Goal: Information Seeking & Learning: Learn about a topic

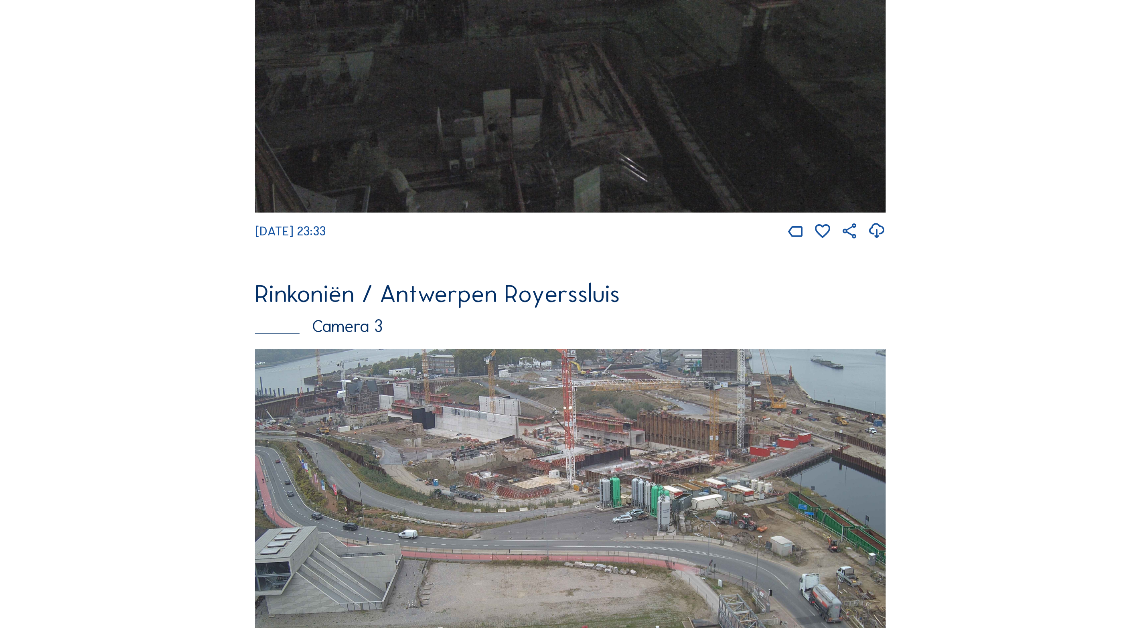
scroll to position [1640, 0]
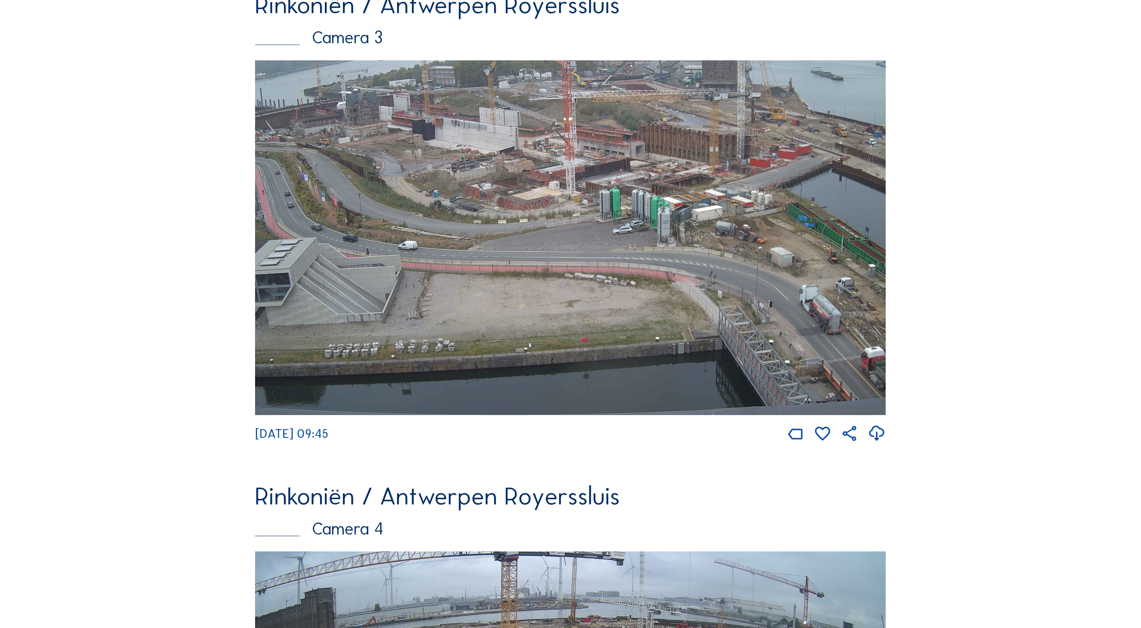
click at [615, 224] on img at bounding box center [570, 237] width 631 height 355
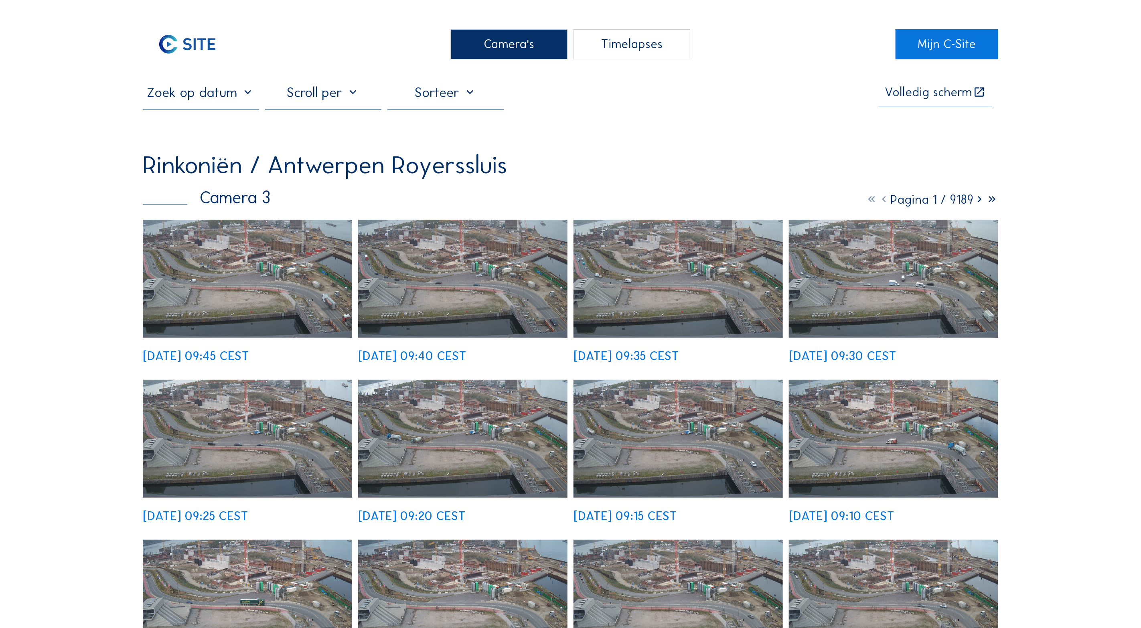
click at [294, 277] on img at bounding box center [247, 279] width 209 height 118
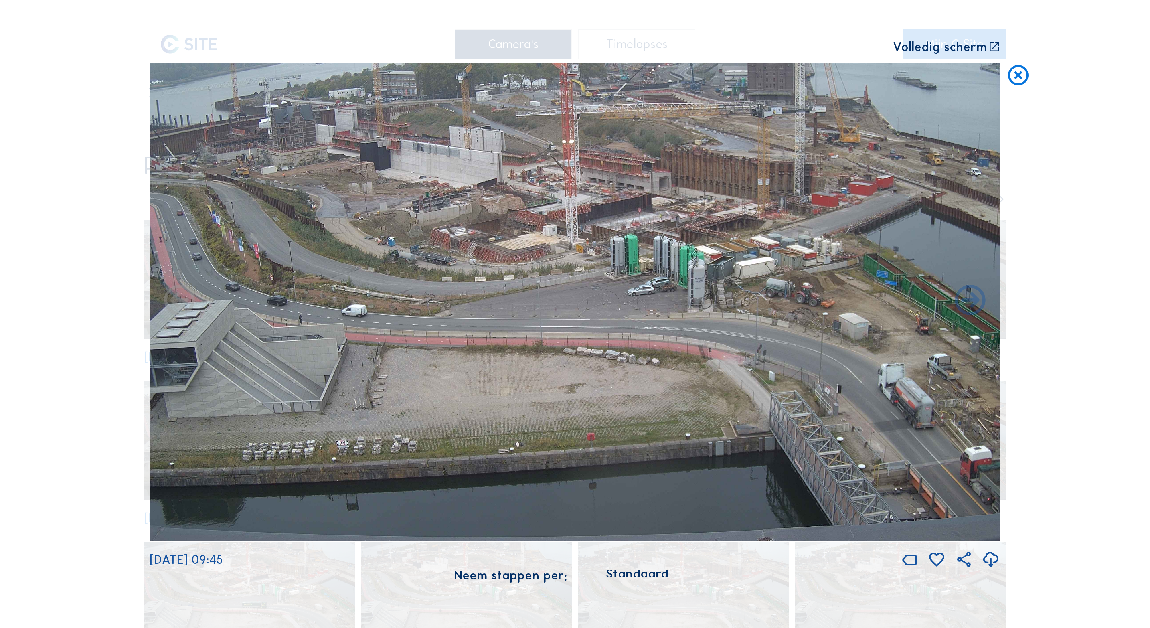
click at [996, 43] on icon at bounding box center [994, 47] width 12 height 13
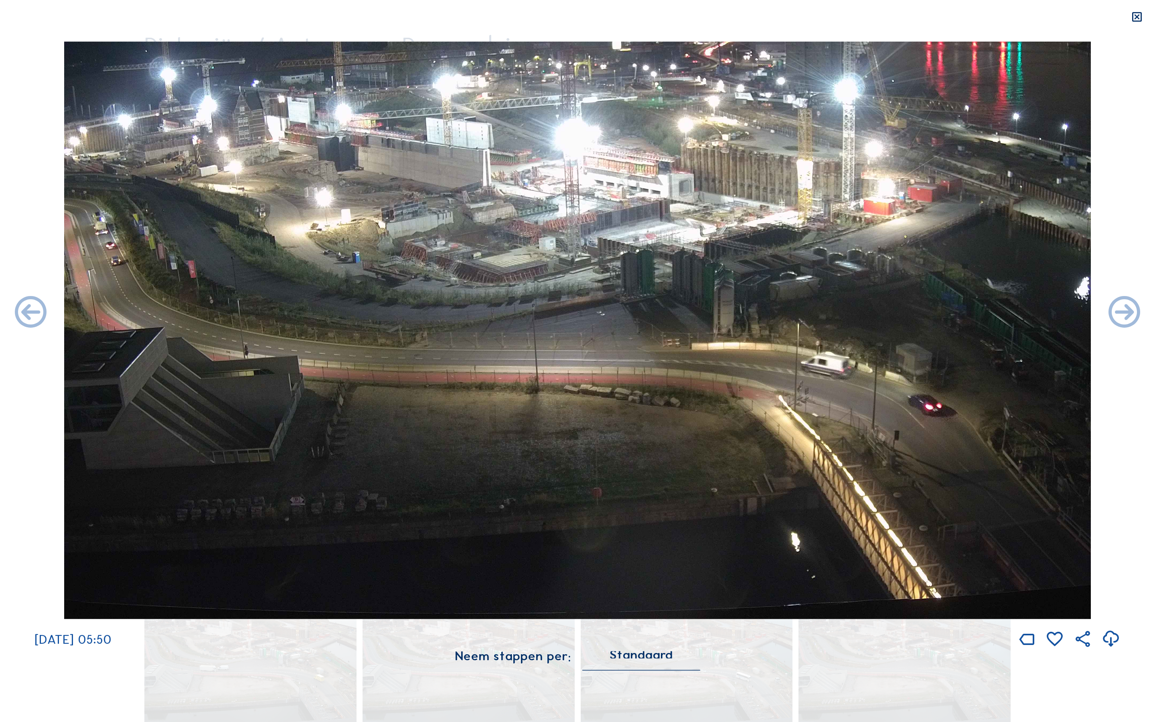
click at [1021, 82] on img at bounding box center [577, 329] width 1026 height 577
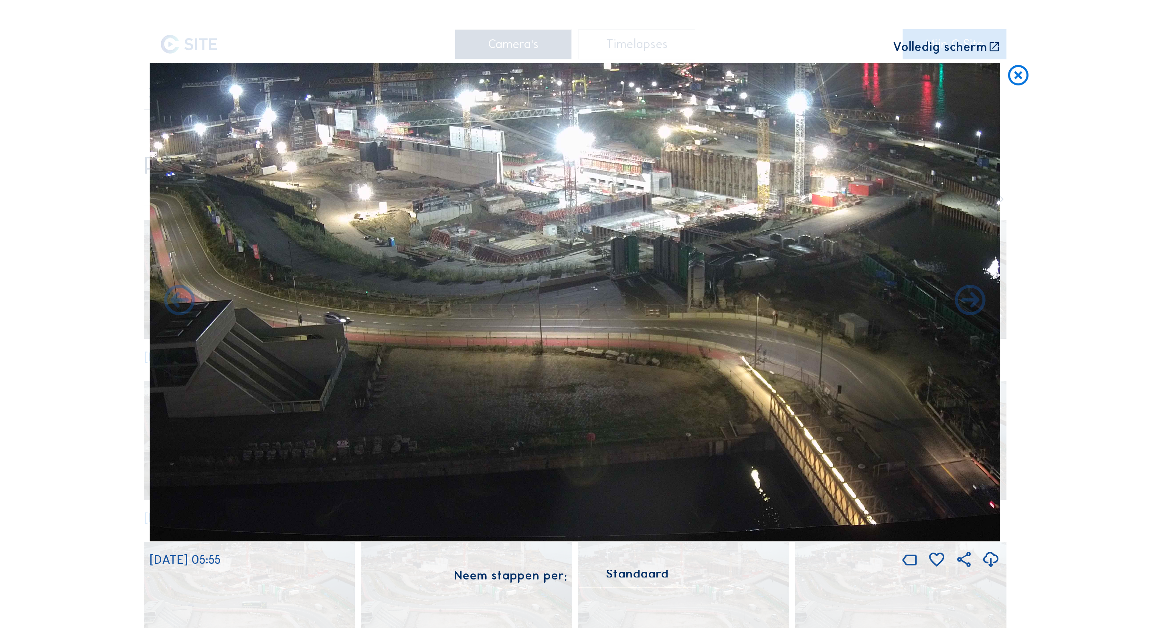
click at [1018, 74] on icon at bounding box center [1018, 75] width 24 height 25
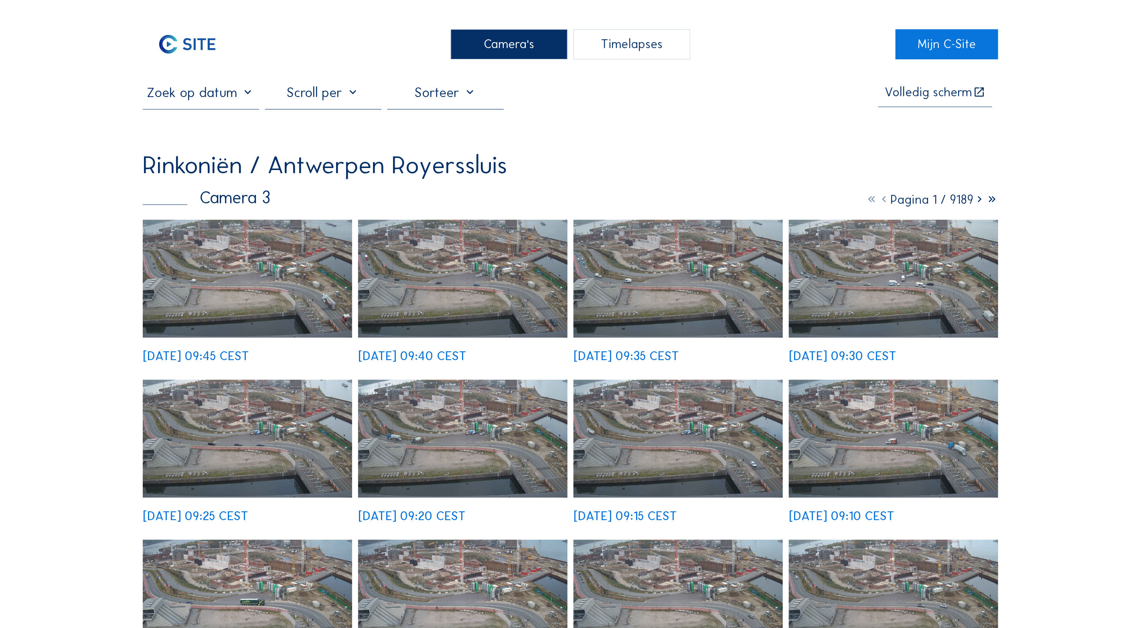
click at [239, 97] on input "text" at bounding box center [201, 92] width 116 height 16
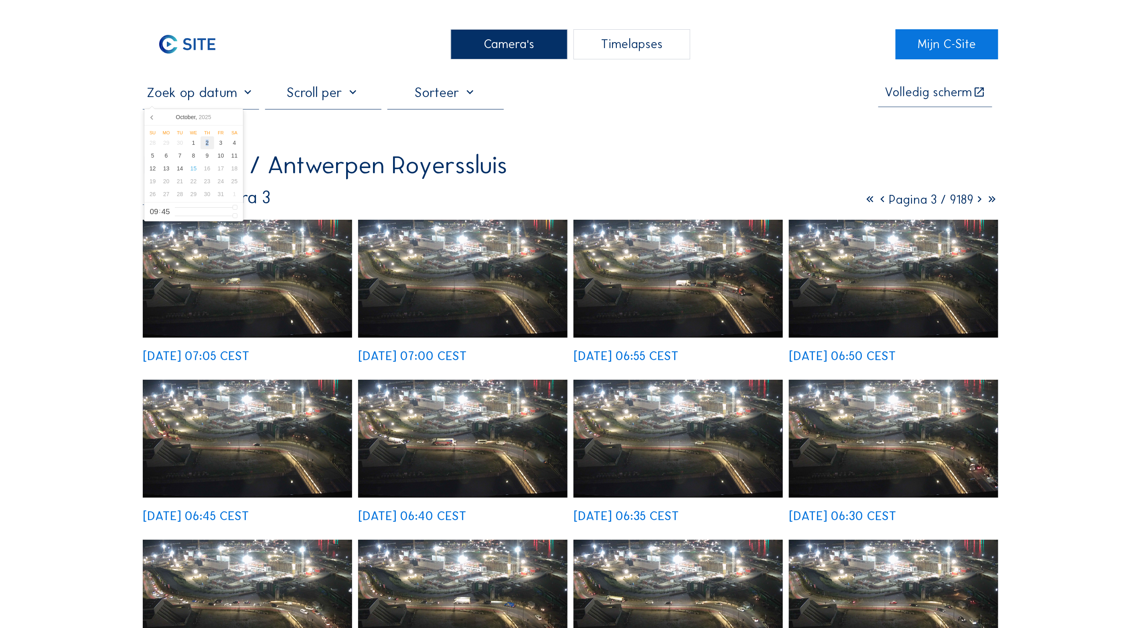
click at [207, 142] on div "2" at bounding box center [207, 142] width 14 height 13
type input "02/10/2025 09:45"
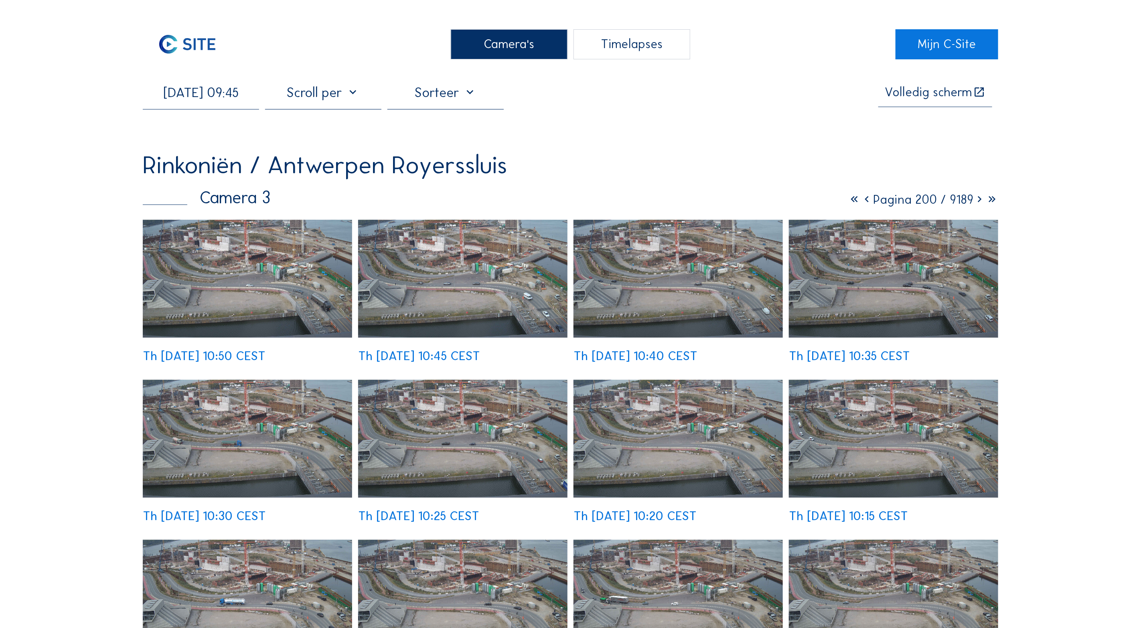
click at [265, 284] on img at bounding box center [247, 279] width 209 height 118
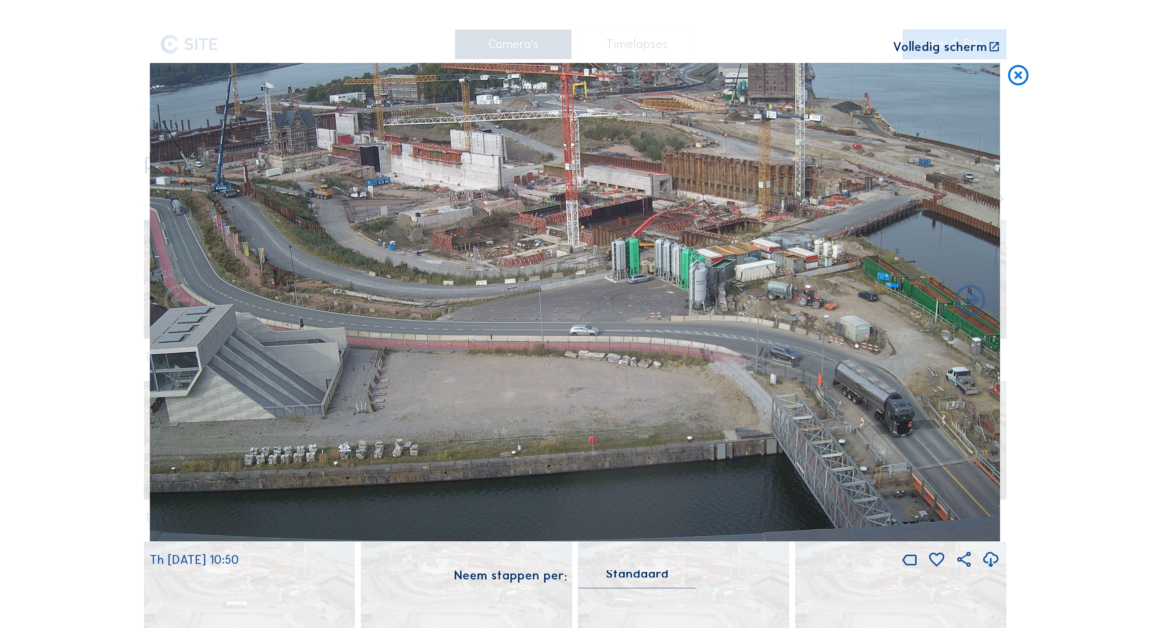
click at [997, 46] on icon at bounding box center [994, 47] width 12 height 13
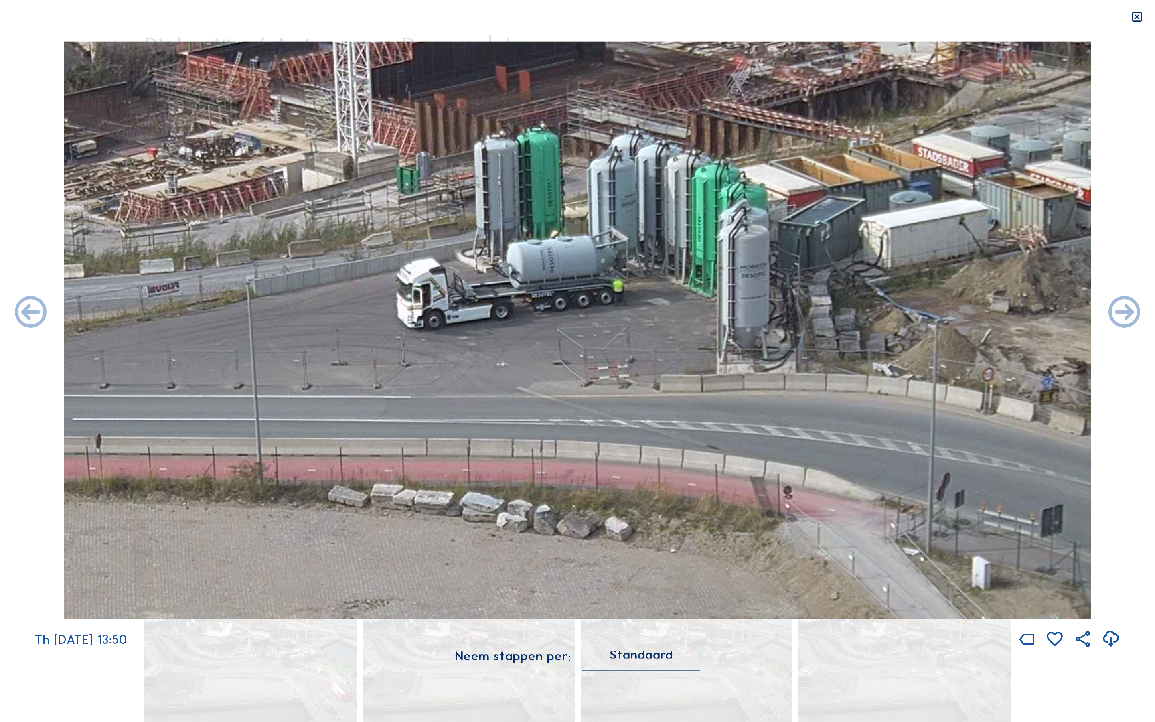
click at [1138, 19] on icon at bounding box center [1136, 17] width 13 height 13
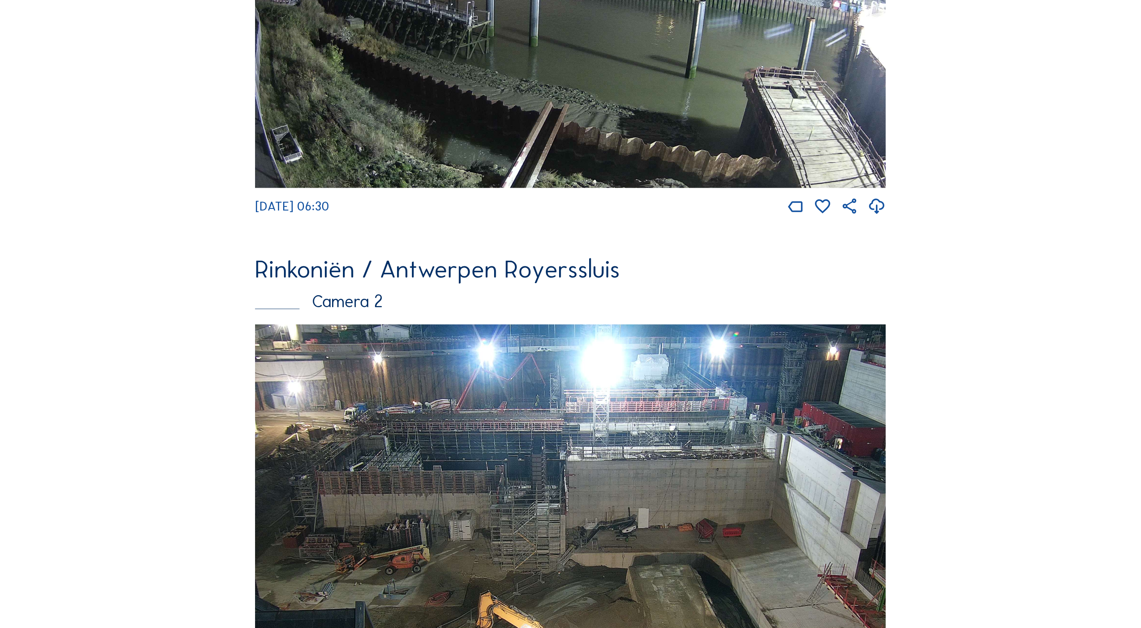
scroll to position [481, 0]
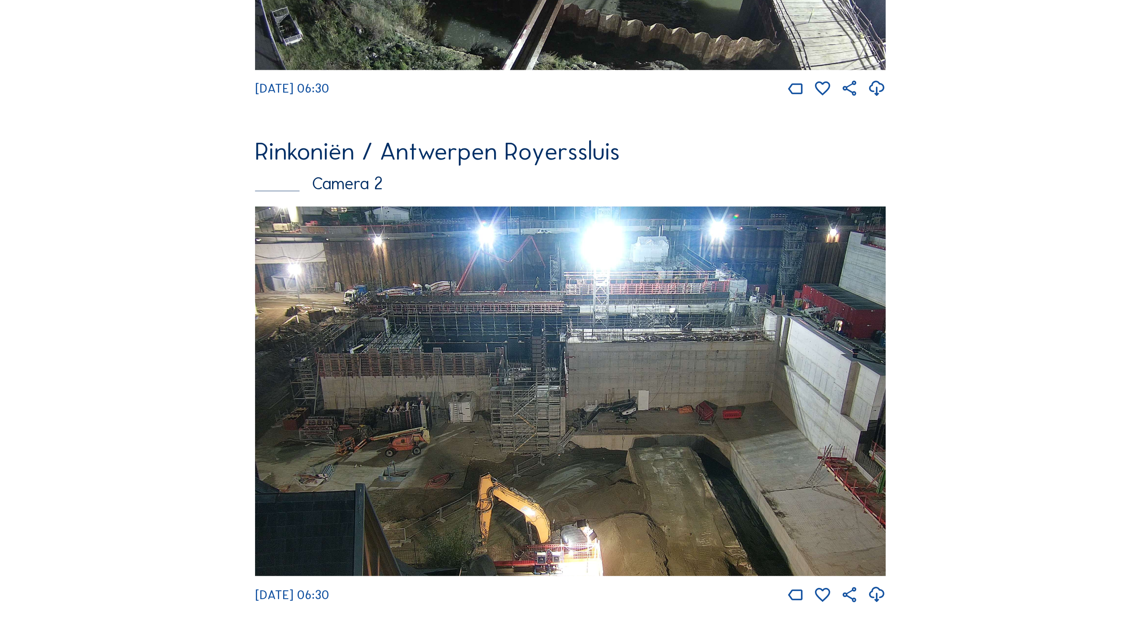
click at [579, 343] on img at bounding box center [570, 391] width 631 height 370
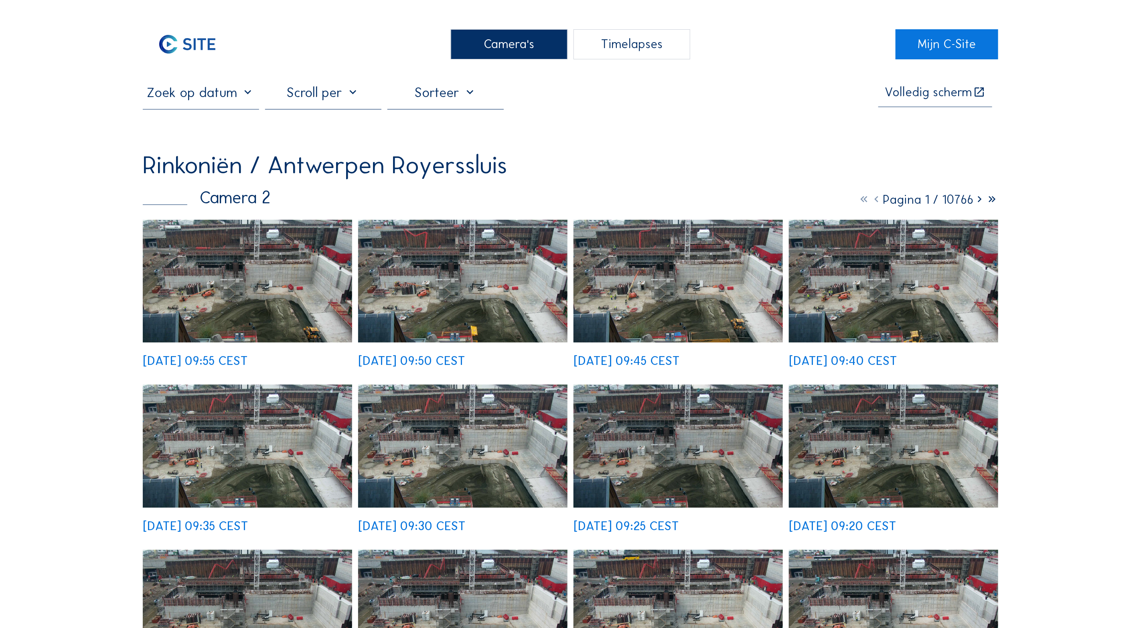
click at [273, 303] on img at bounding box center [247, 281] width 209 height 123
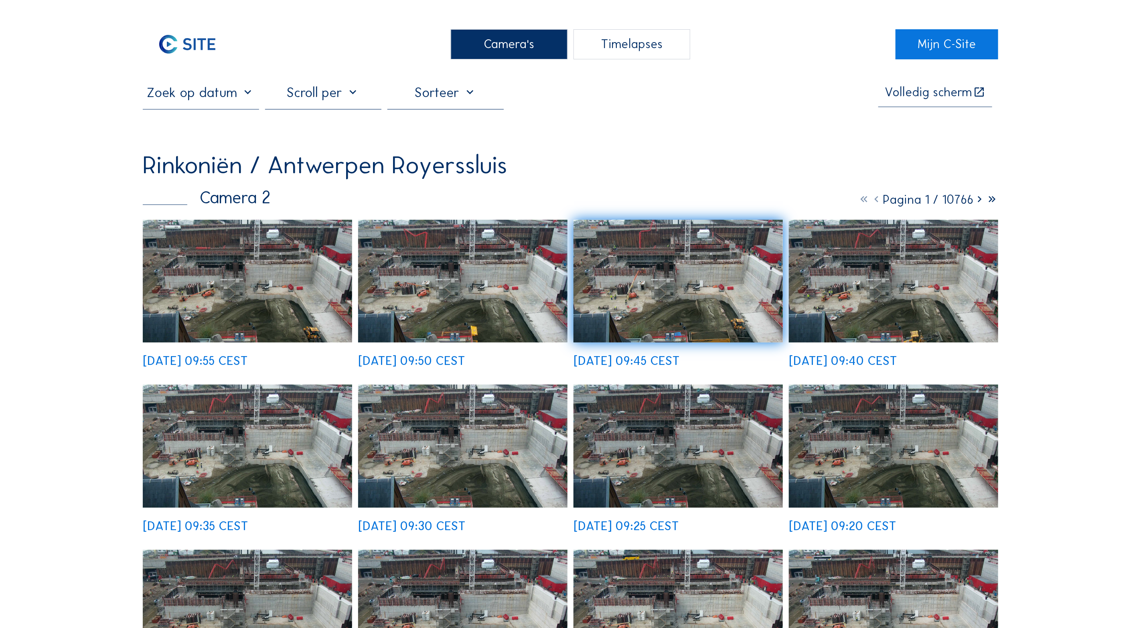
click at [517, 46] on div "Camera's" at bounding box center [509, 44] width 116 height 30
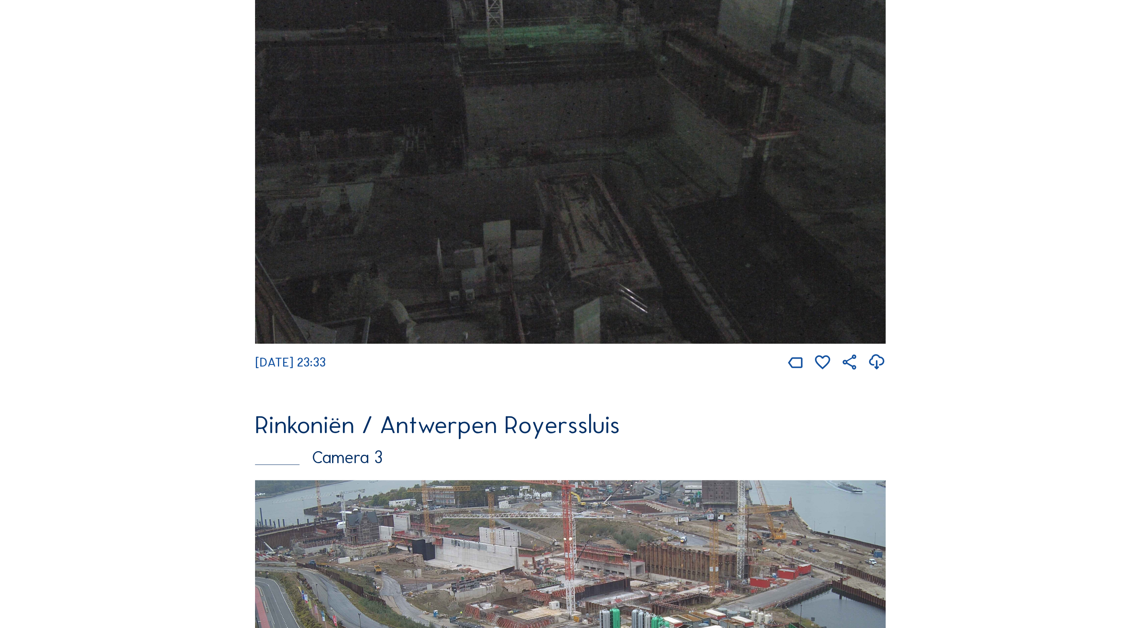
scroll to position [1579, 0]
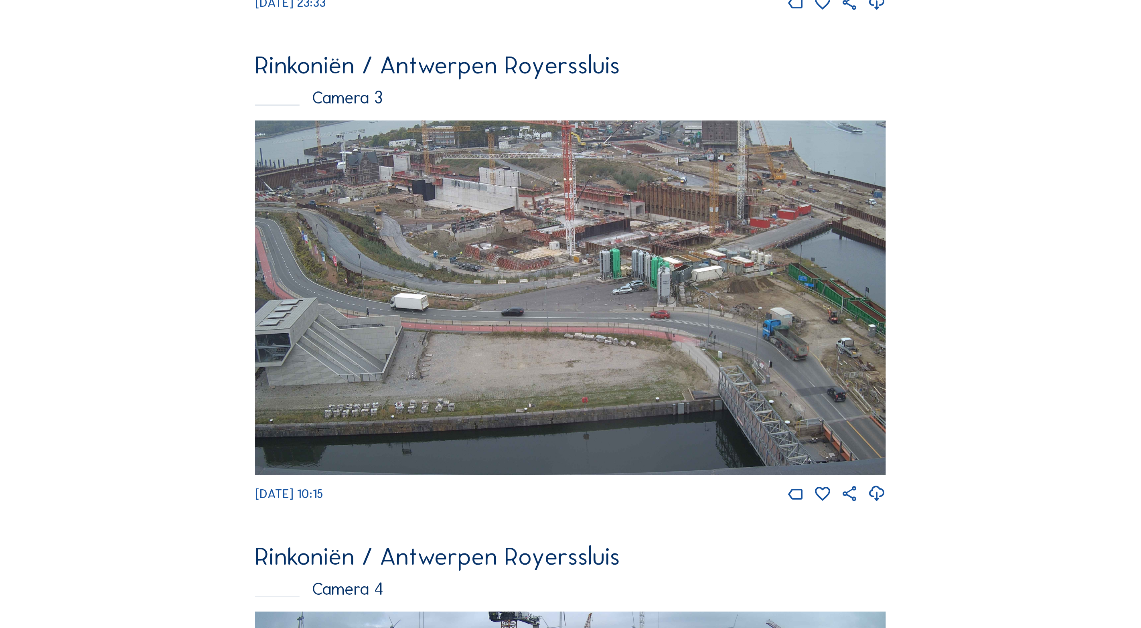
click at [644, 297] on img at bounding box center [570, 297] width 631 height 355
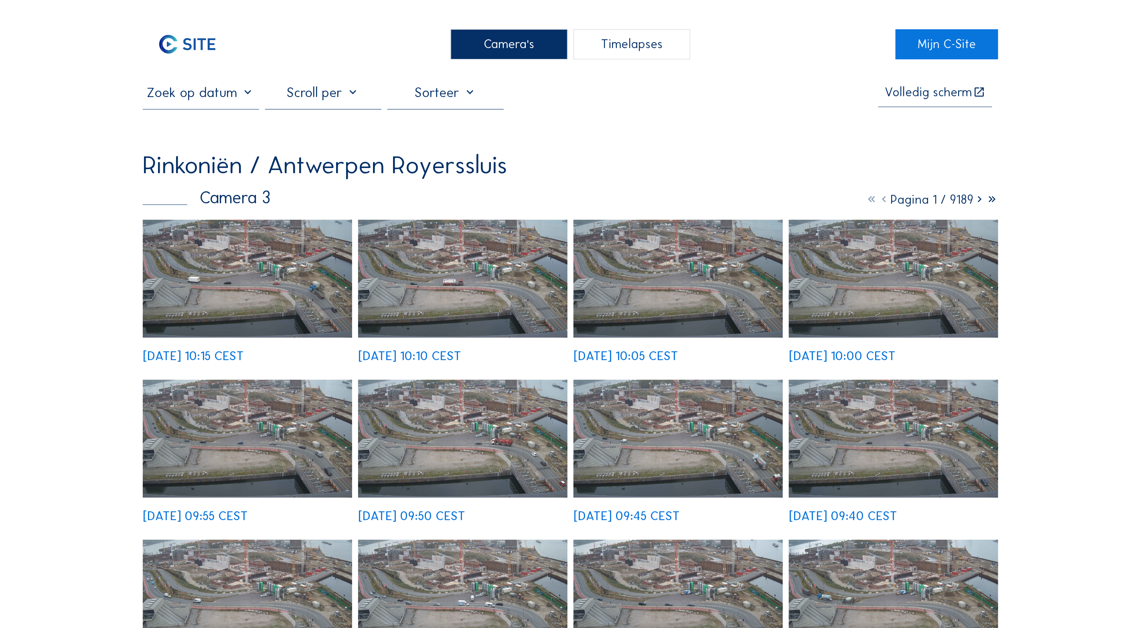
click at [276, 281] on img at bounding box center [247, 279] width 209 height 118
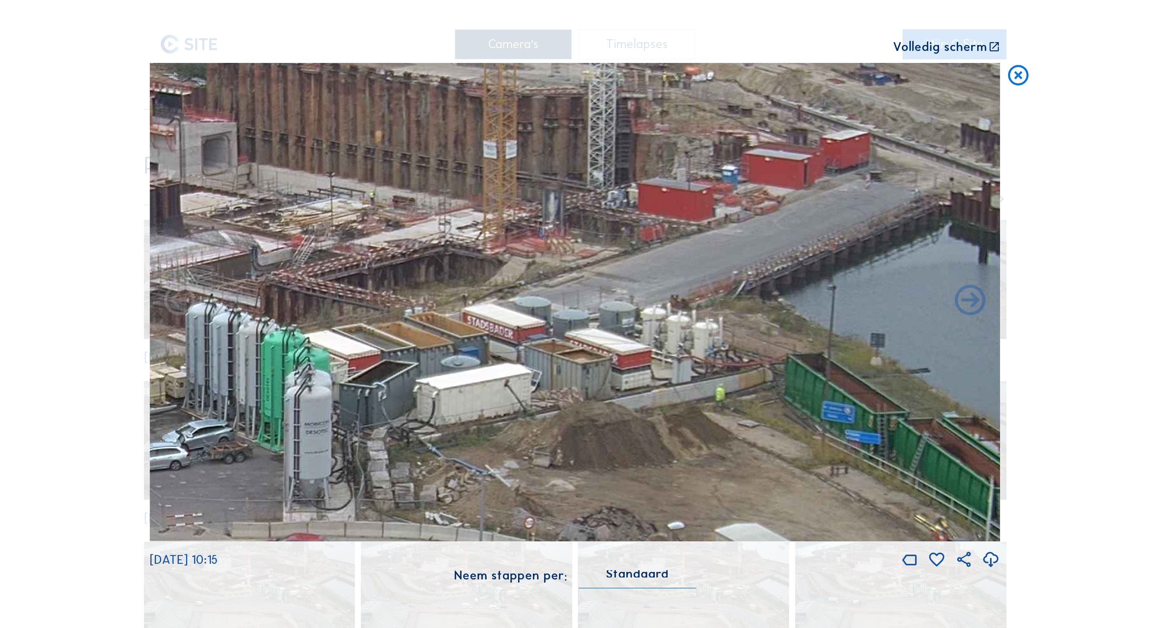
drag, startPoint x: 848, startPoint y: 296, endPoint x: 704, endPoint y: 400, distance: 178.3
click at [687, 406] on img at bounding box center [575, 302] width 850 height 478
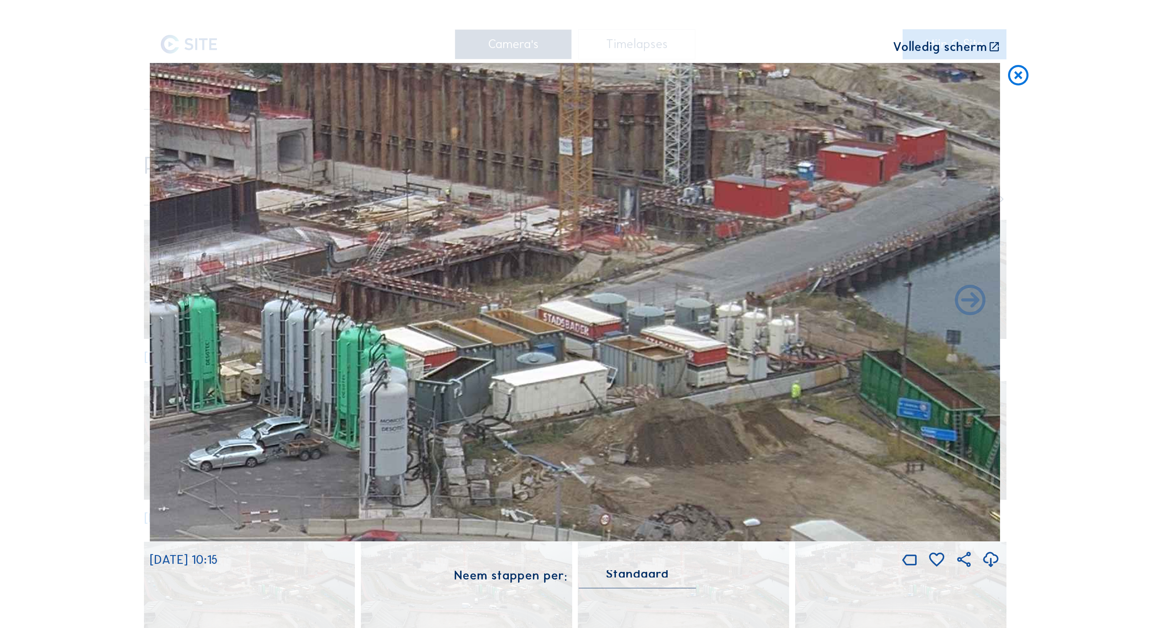
drag, startPoint x: 731, startPoint y: 370, endPoint x: 809, endPoint y: 365, distance: 77.6
click at [809, 365] on img at bounding box center [575, 302] width 850 height 478
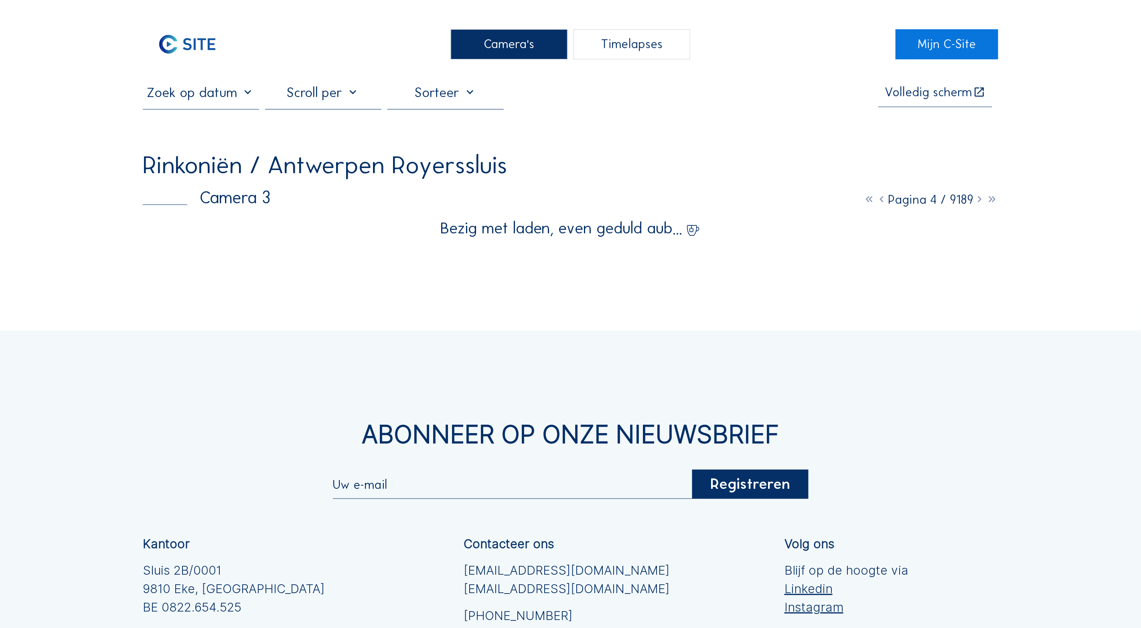
click at [503, 44] on div "Camera's" at bounding box center [509, 44] width 116 height 30
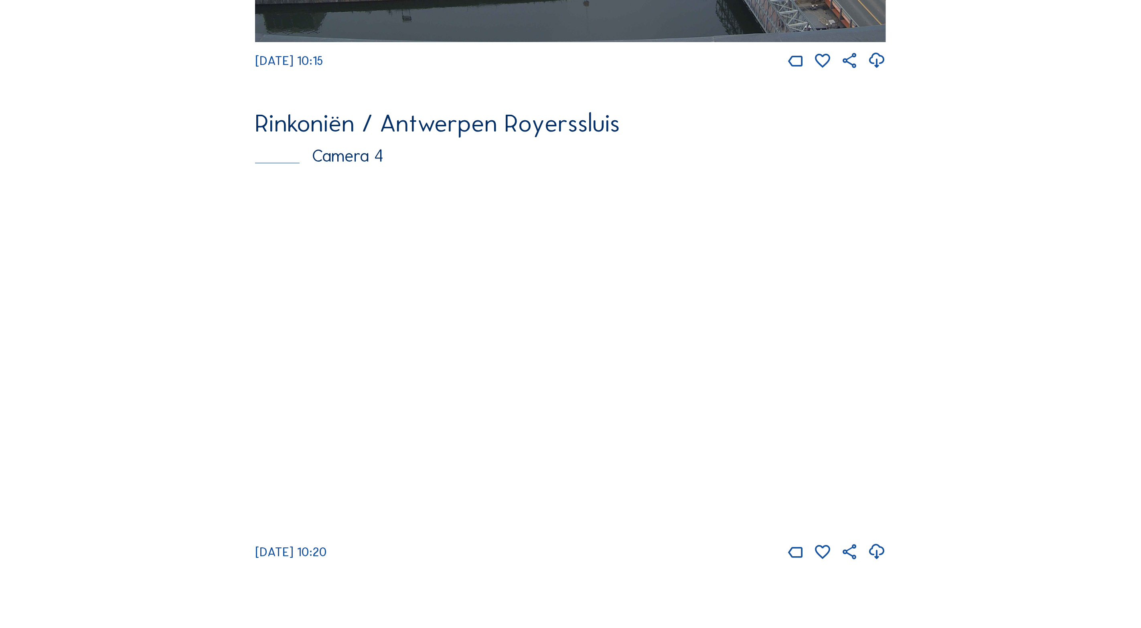
scroll to position [2000, 0]
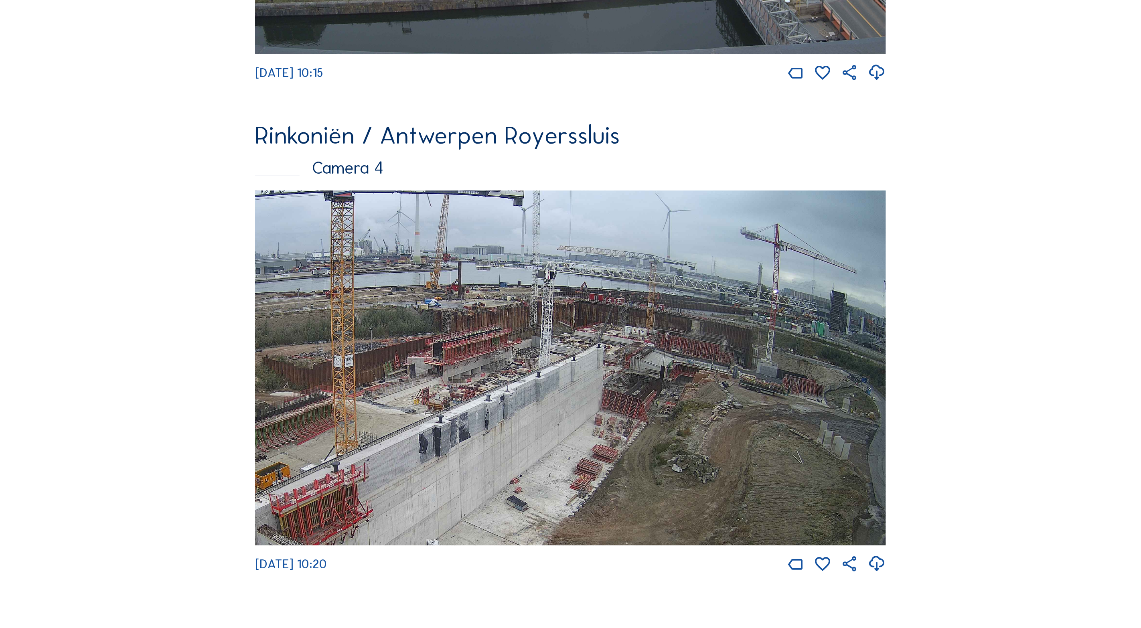
drag, startPoint x: 691, startPoint y: 356, endPoint x: 627, endPoint y: 421, distance: 91.0
click at [624, 423] on img at bounding box center [570, 367] width 631 height 355
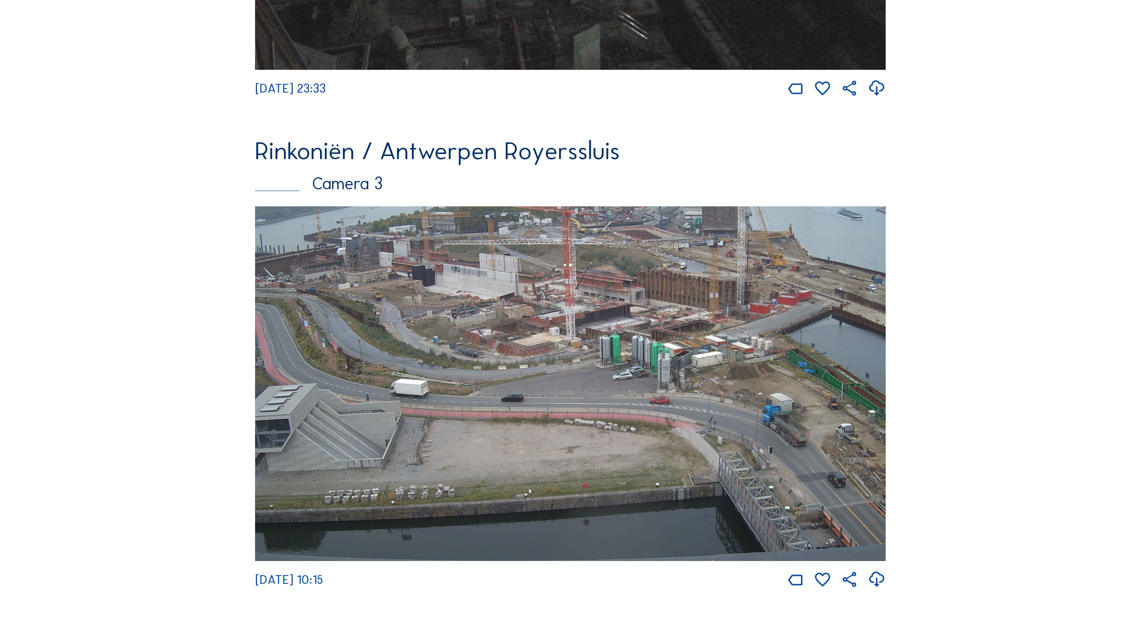
scroll to position [1563, 0]
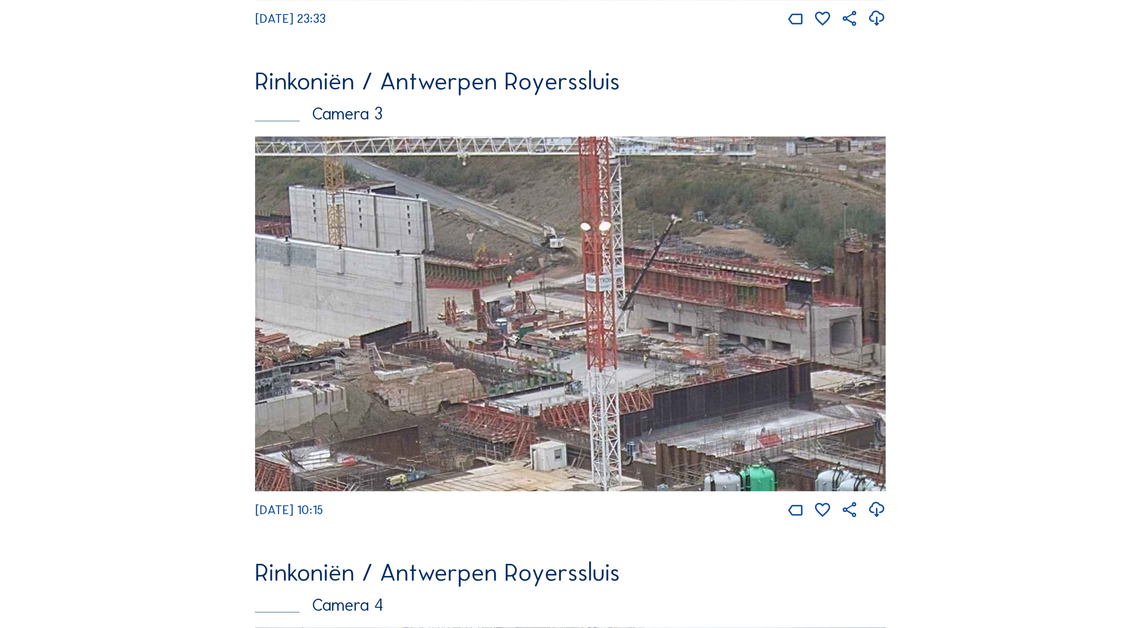
drag, startPoint x: 536, startPoint y: 255, endPoint x: 497, endPoint y: 336, distance: 89.5
click at [551, 352] on img at bounding box center [570, 313] width 631 height 355
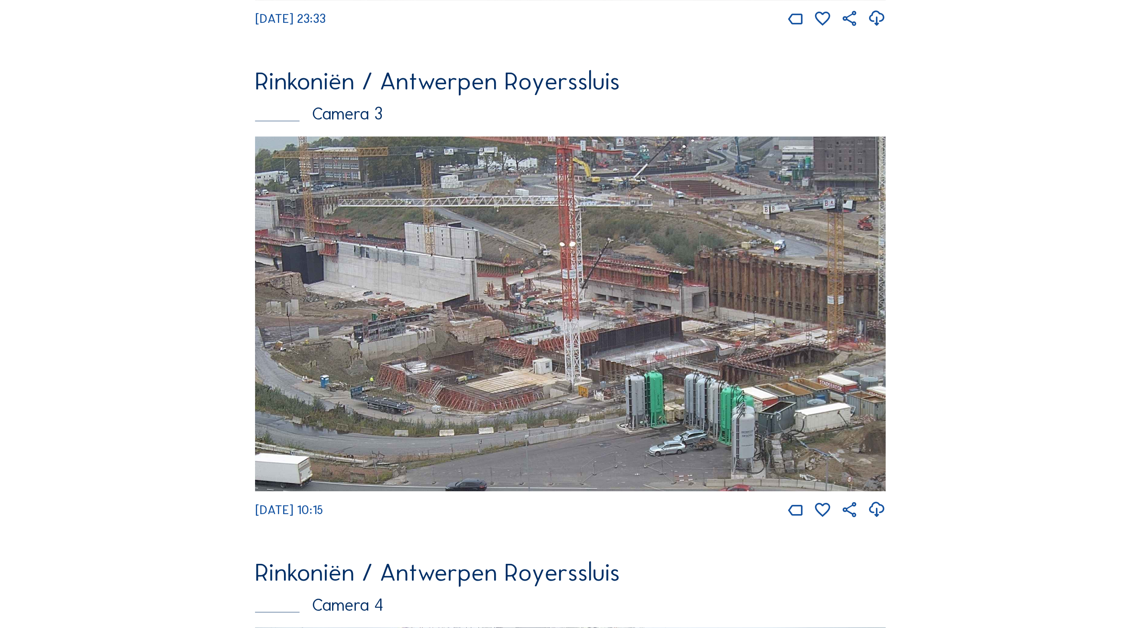
drag, startPoint x: 404, startPoint y: 265, endPoint x: 627, endPoint y: 323, distance: 229.9
click at [627, 323] on img at bounding box center [570, 313] width 631 height 355
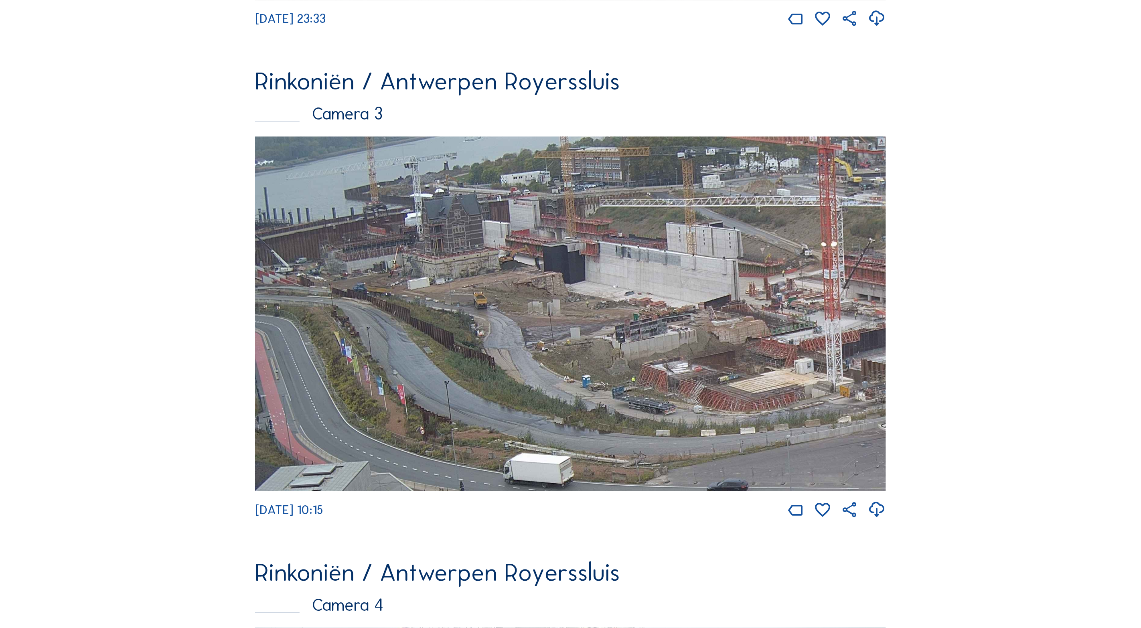
drag, startPoint x: 409, startPoint y: 283, endPoint x: 598, endPoint y: 296, distance: 188.9
click at [614, 297] on img at bounding box center [570, 313] width 631 height 355
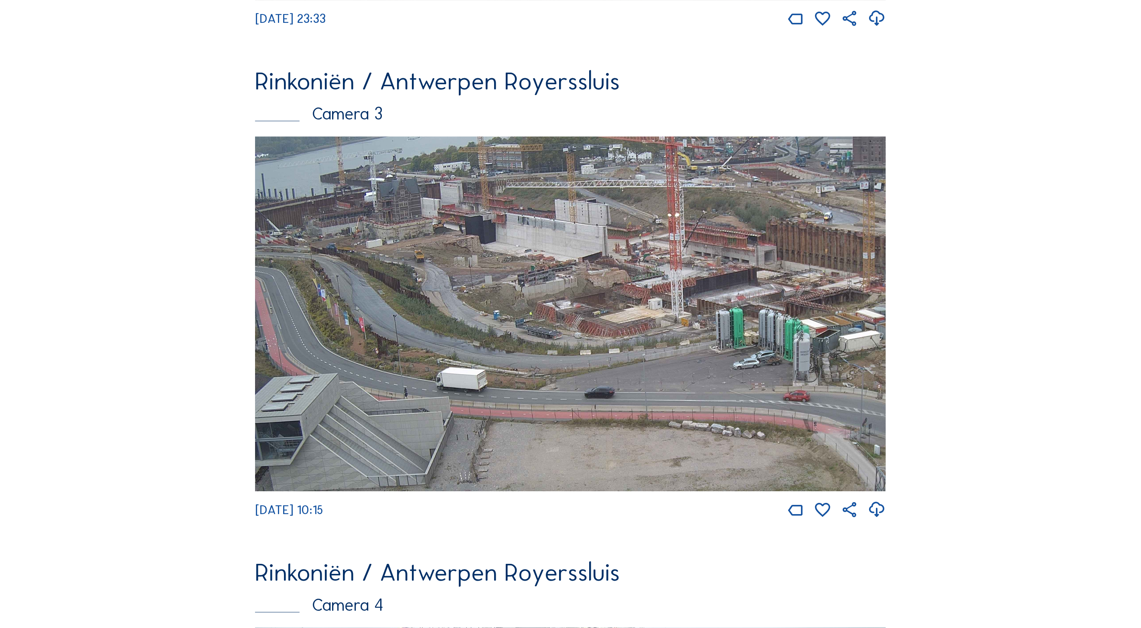
drag, startPoint x: 300, startPoint y: 249, endPoint x: 473, endPoint y: 296, distance: 179.3
click at [473, 296] on img at bounding box center [570, 313] width 631 height 355
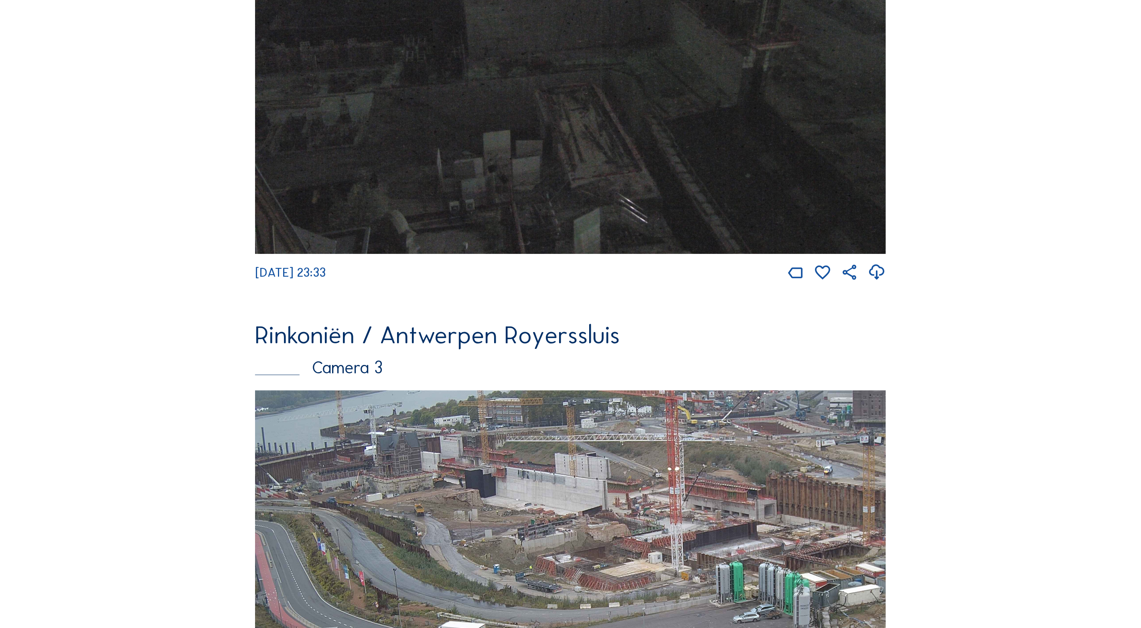
scroll to position [1323, 0]
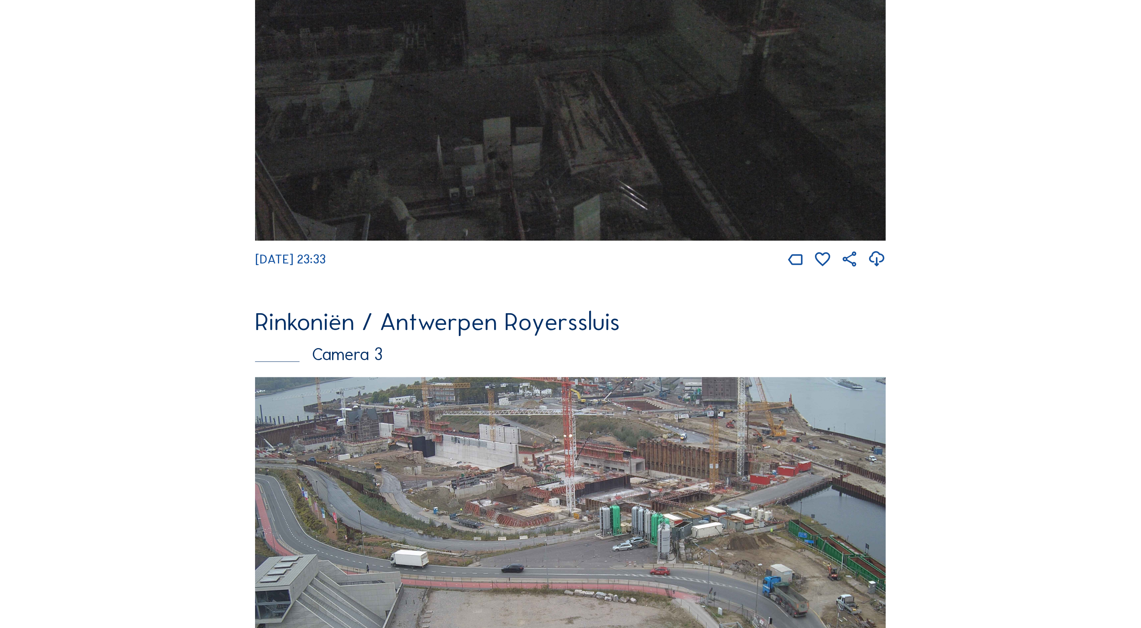
click at [443, 435] on img at bounding box center [570, 554] width 631 height 355
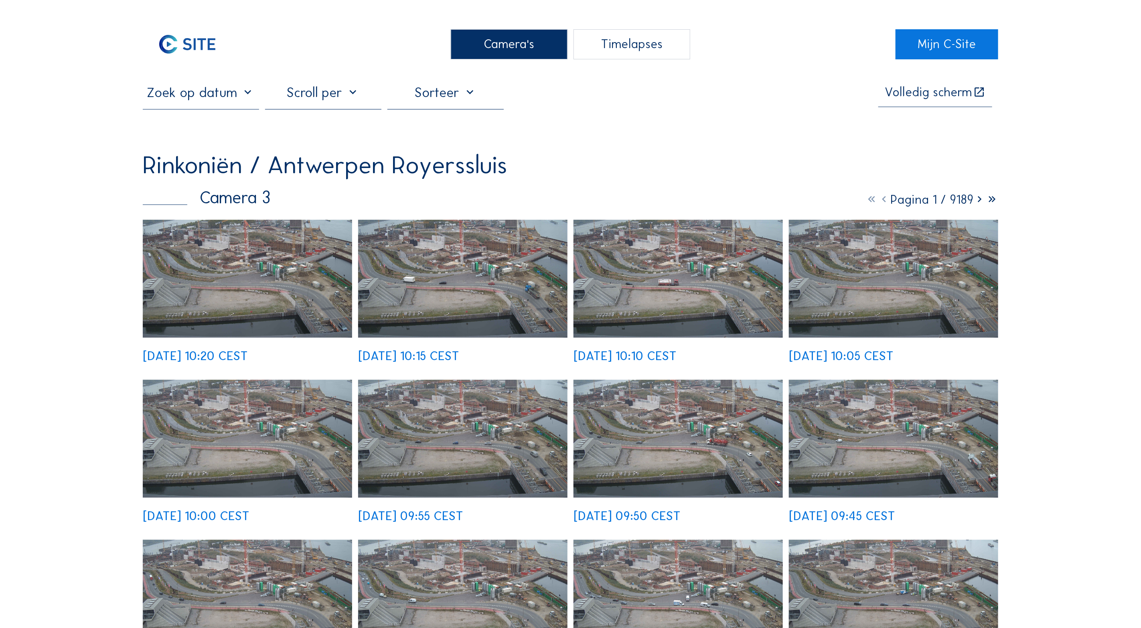
click at [520, 43] on div "Camera's" at bounding box center [509, 44] width 116 height 30
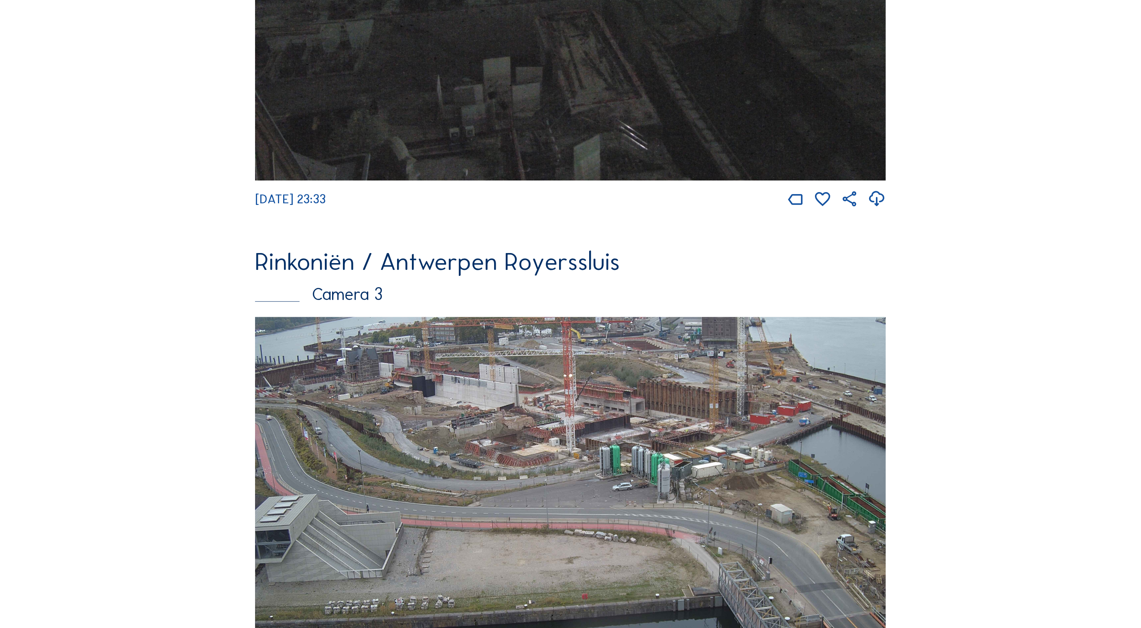
scroll to position [1399, 0]
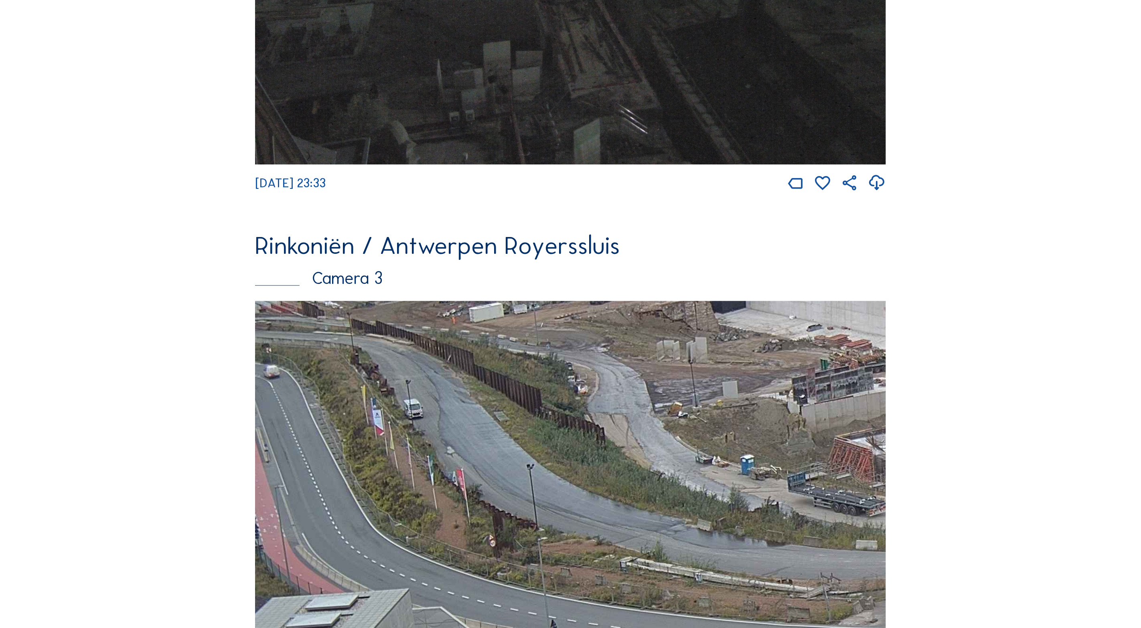
drag, startPoint x: 344, startPoint y: 427, endPoint x: 531, endPoint y: 430, distance: 186.4
click at [531, 430] on img at bounding box center [570, 478] width 631 height 355
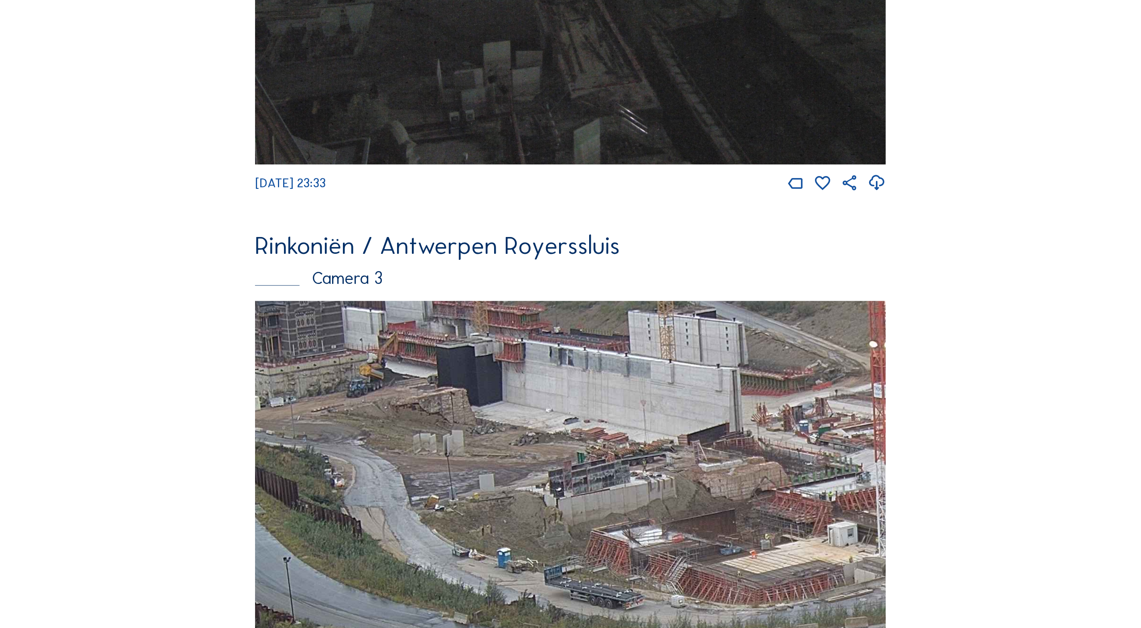
drag, startPoint x: 492, startPoint y: 414, endPoint x: 313, endPoint y: 508, distance: 202.1
click at [313, 508] on img at bounding box center [570, 478] width 631 height 355
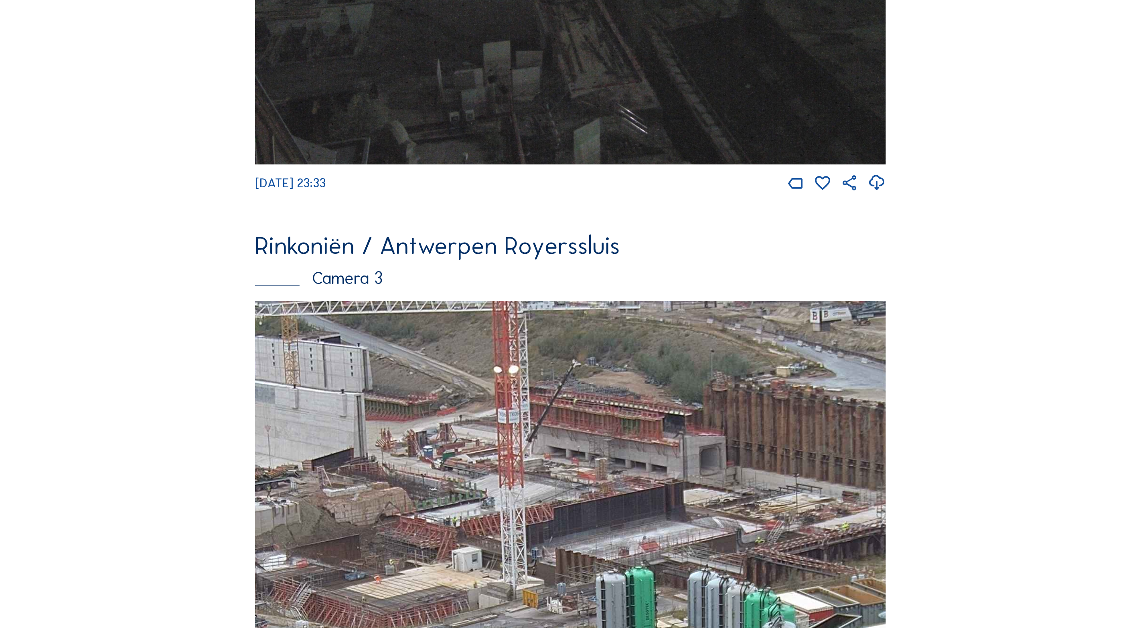
drag, startPoint x: 586, startPoint y: 431, endPoint x: 208, endPoint y: 456, distance: 378.5
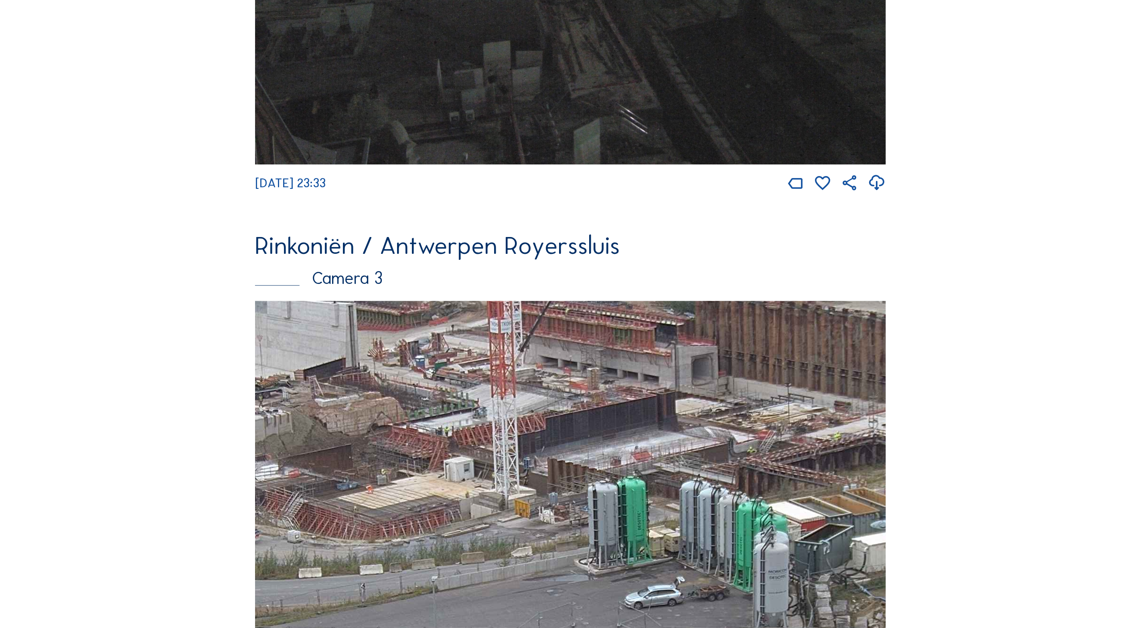
drag, startPoint x: 461, startPoint y: 485, endPoint x: 455, endPoint y: 401, distance: 84.4
click at [455, 401] on img at bounding box center [570, 478] width 631 height 355
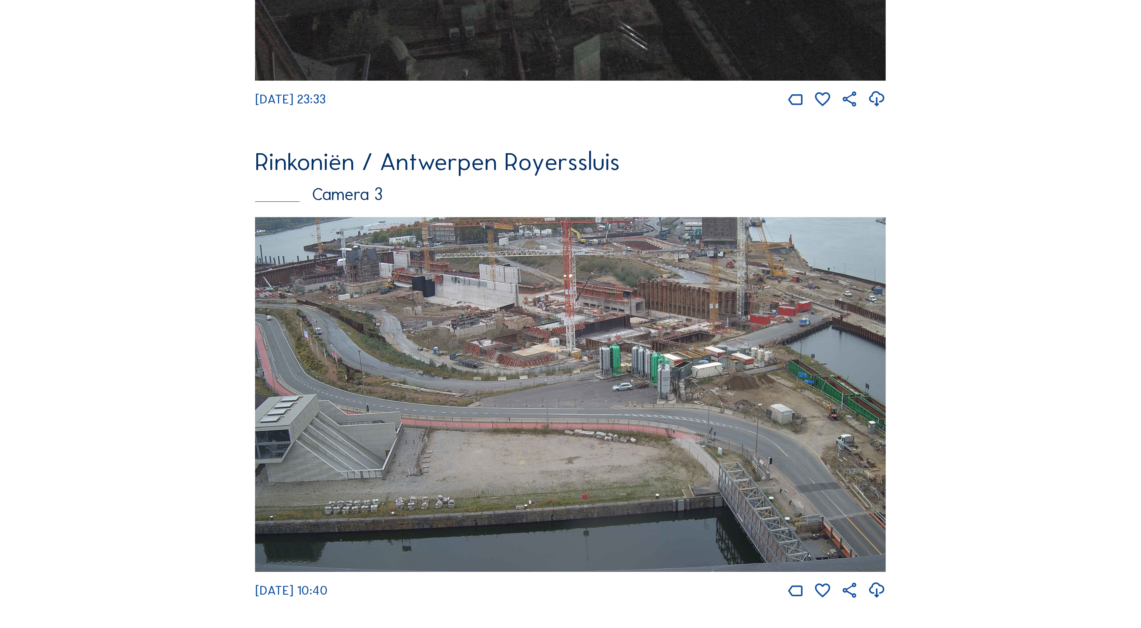
scroll to position [1503, 0]
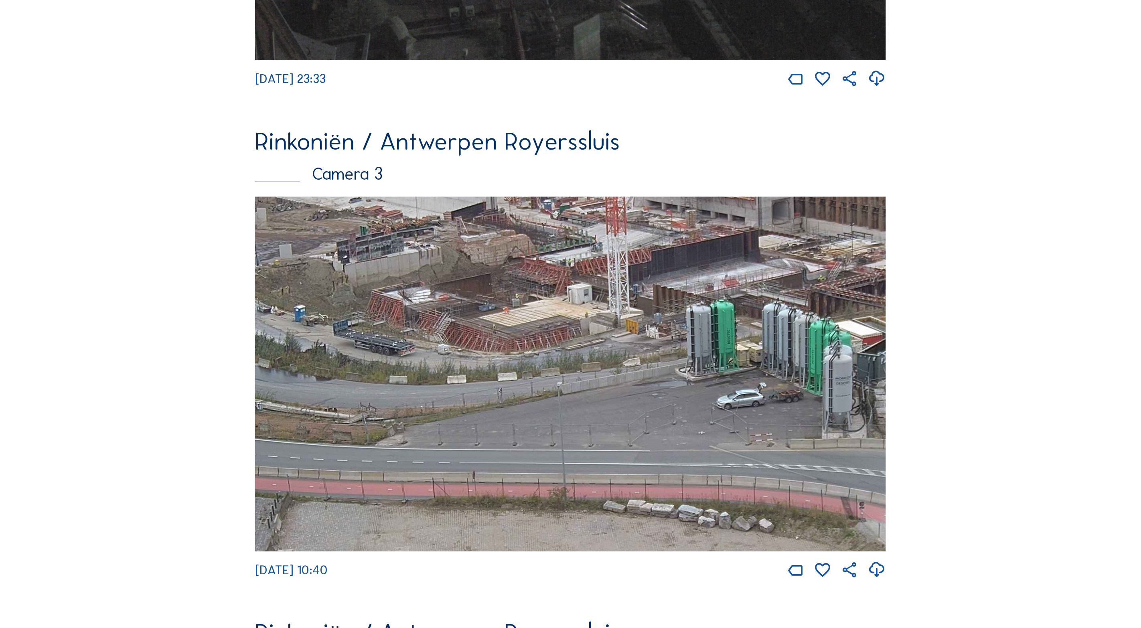
click at [540, 346] on img at bounding box center [570, 373] width 631 height 355
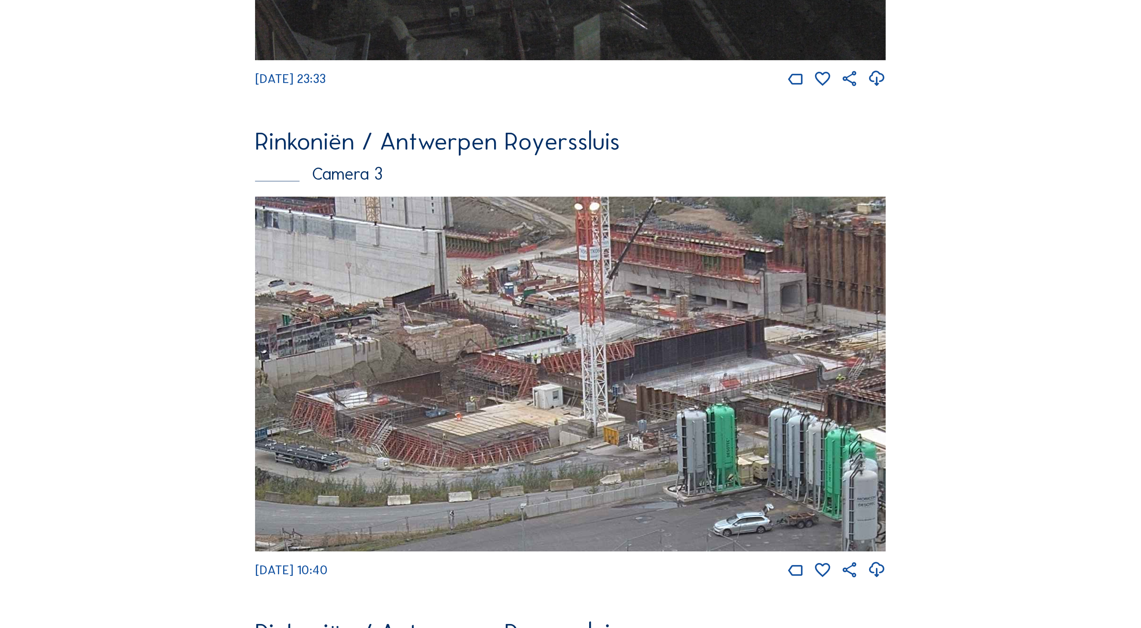
drag, startPoint x: 566, startPoint y: 302, endPoint x: 520, endPoint y: 445, distance: 150.7
click at [520, 445] on img at bounding box center [570, 373] width 631 height 355
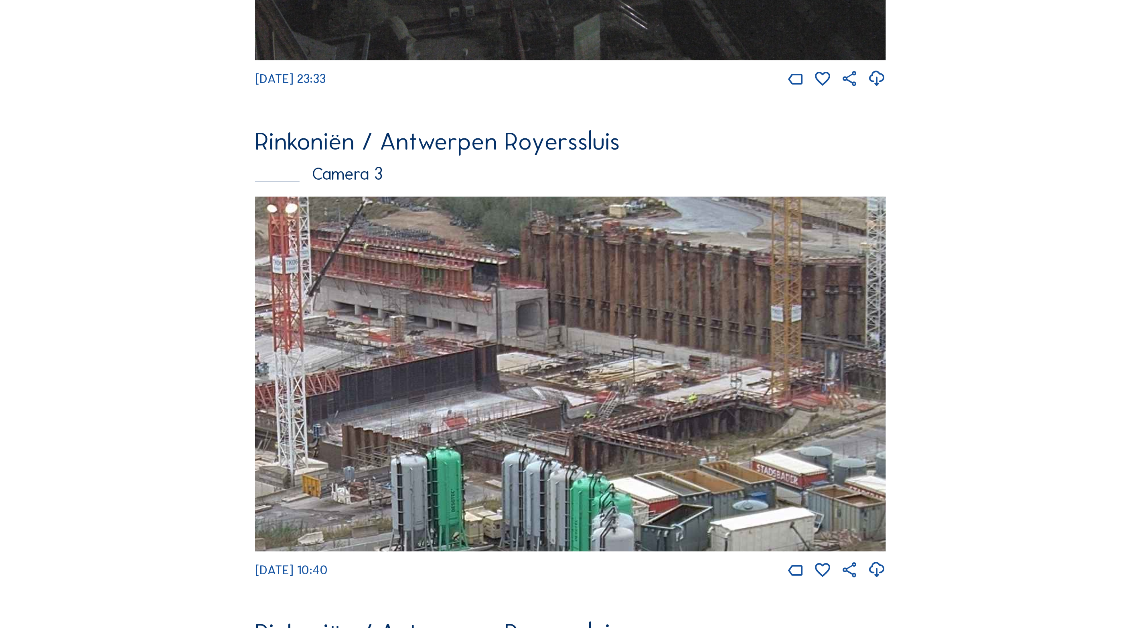
drag, startPoint x: 651, startPoint y: 400, endPoint x: 344, endPoint y: 402, distance: 306.7
click at [344, 402] on img at bounding box center [570, 373] width 631 height 355
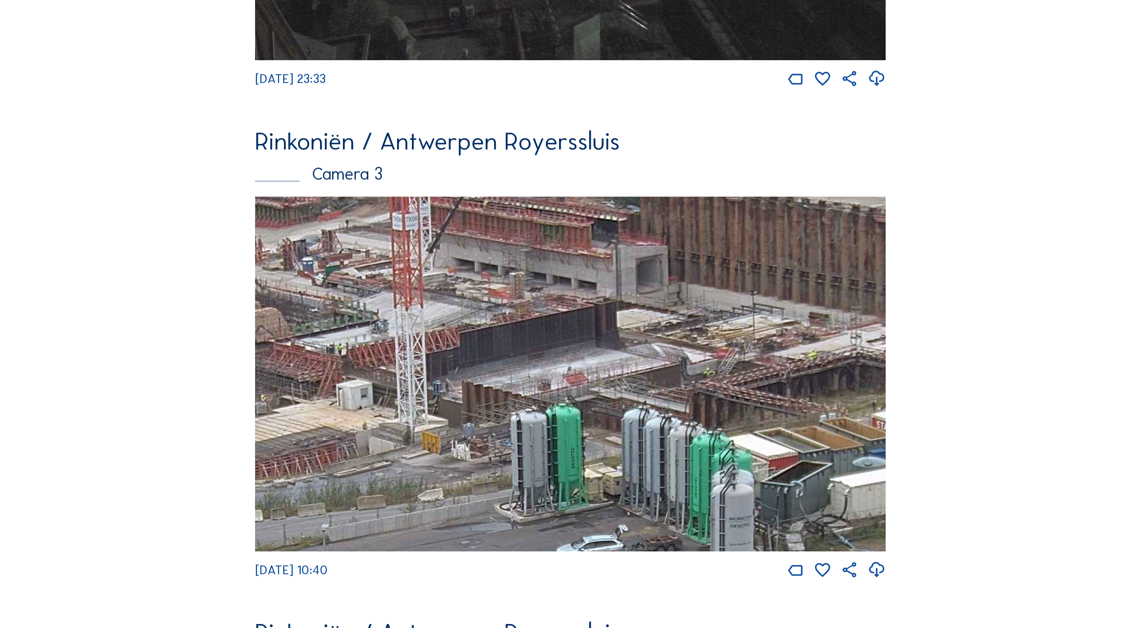
drag, startPoint x: 597, startPoint y: 438, endPoint x: 714, endPoint y: 402, distance: 122.9
click at [720, 394] on img at bounding box center [570, 373] width 631 height 355
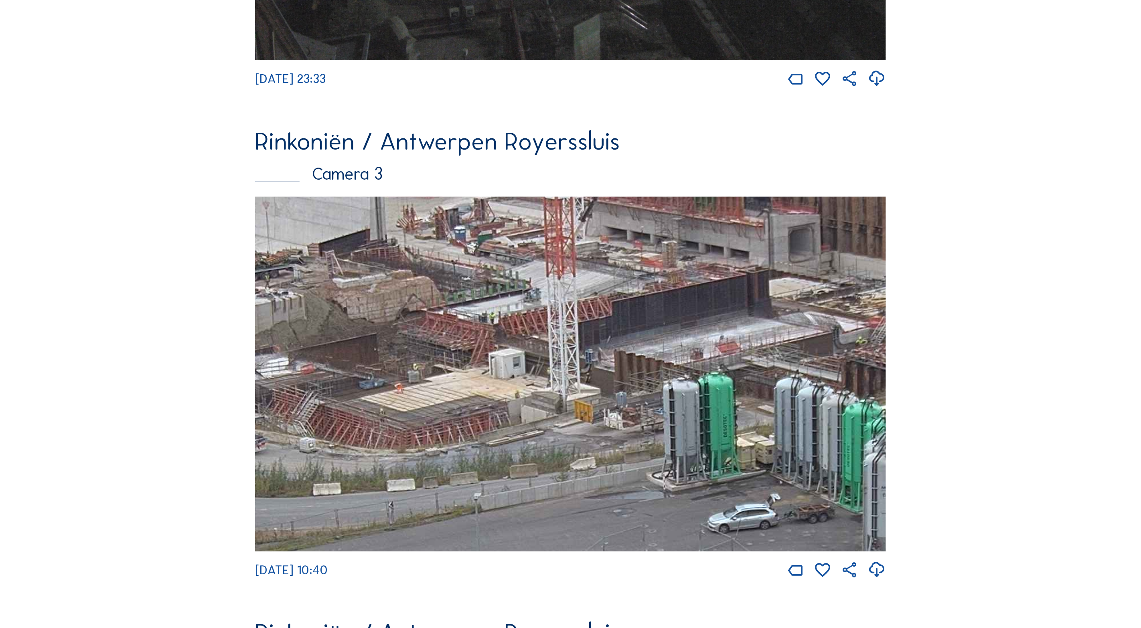
drag, startPoint x: 593, startPoint y: 452, endPoint x: 740, endPoint y: 426, distance: 149.4
click at [748, 422] on img at bounding box center [570, 373] width 631 height 355
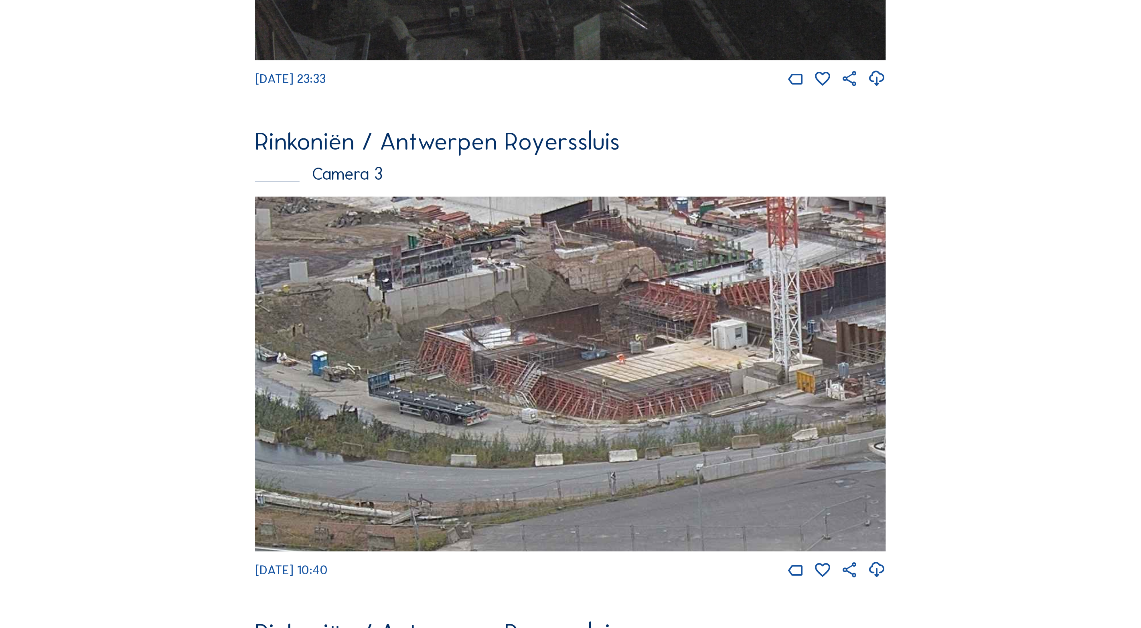
drag, startPoint x: 495, startPoint y: 439, endPoint x: 640, endPoint y: 412, distance: 146.9
click at [759, 407] on img at bounding box center [570, 373] width 631 height 355
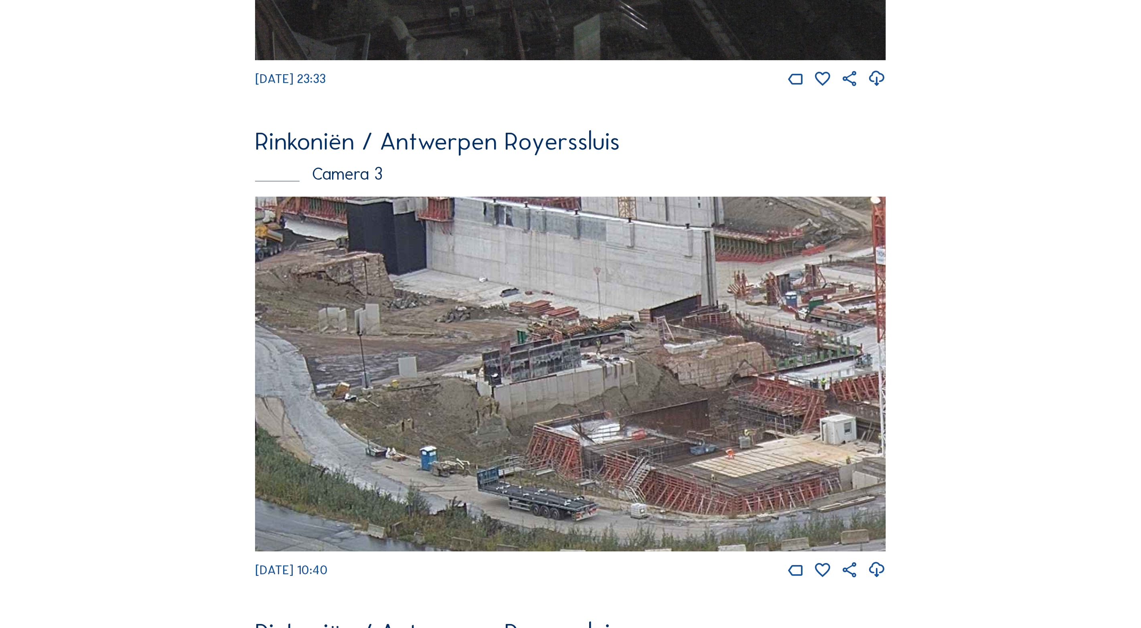
drag, startPoint x: 514, startPoint y: 427, endPoint x: 580, endPoint y: 526, distance: 119.1
click at [580, 526] on img at bounding box center [570, 373] width 631 height 355
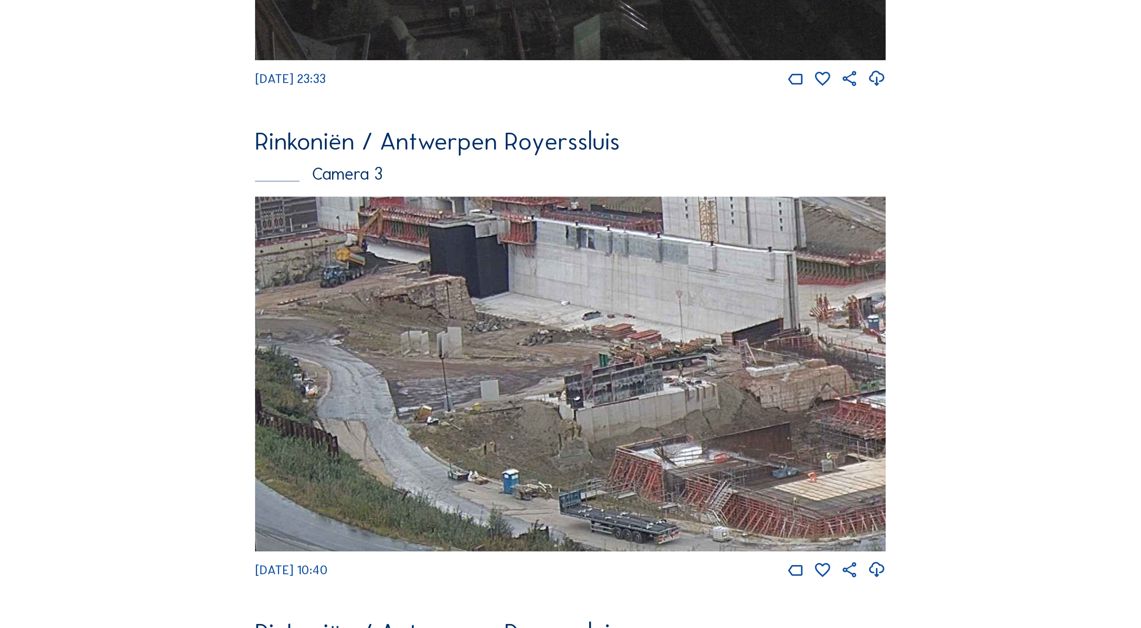
drag, startPoint x: 421, startPoint y: 459, endPoint x: 506, endPoint y: 480, distance: 86.7
click at [502, 480] on img at bounding box center [570, 373] width 631 height 355
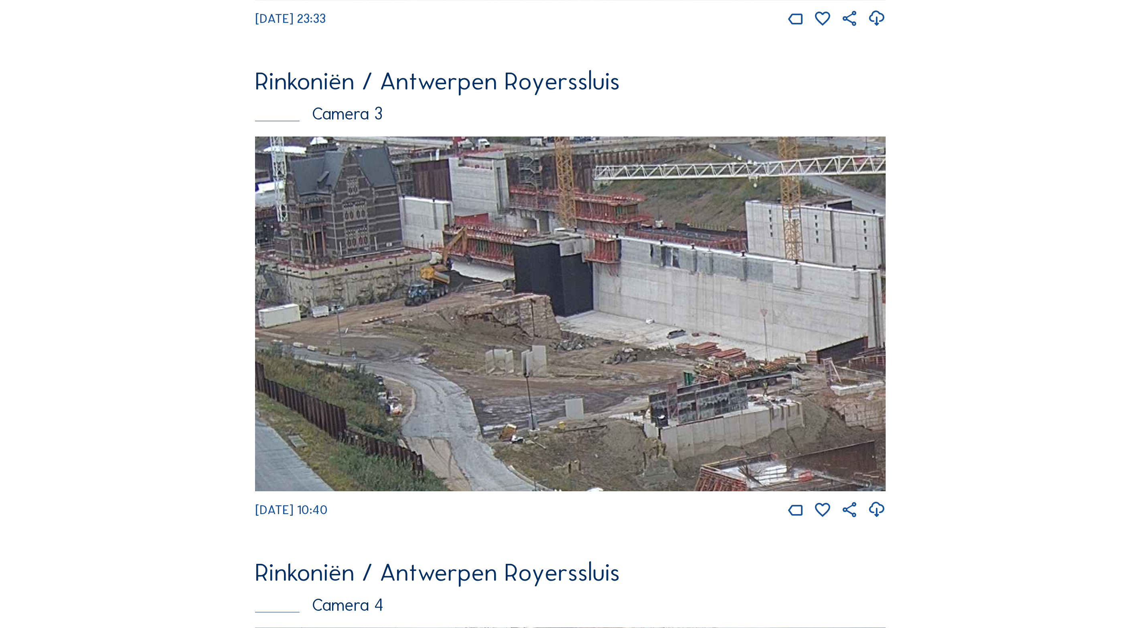
drag, startPoint x: 423, startPoint y: 351, endPoint x: 646, endPoint y: 460, distance: 248.3
click at [639, 465] on img at bounding box center [570, 313] width 631 height 355
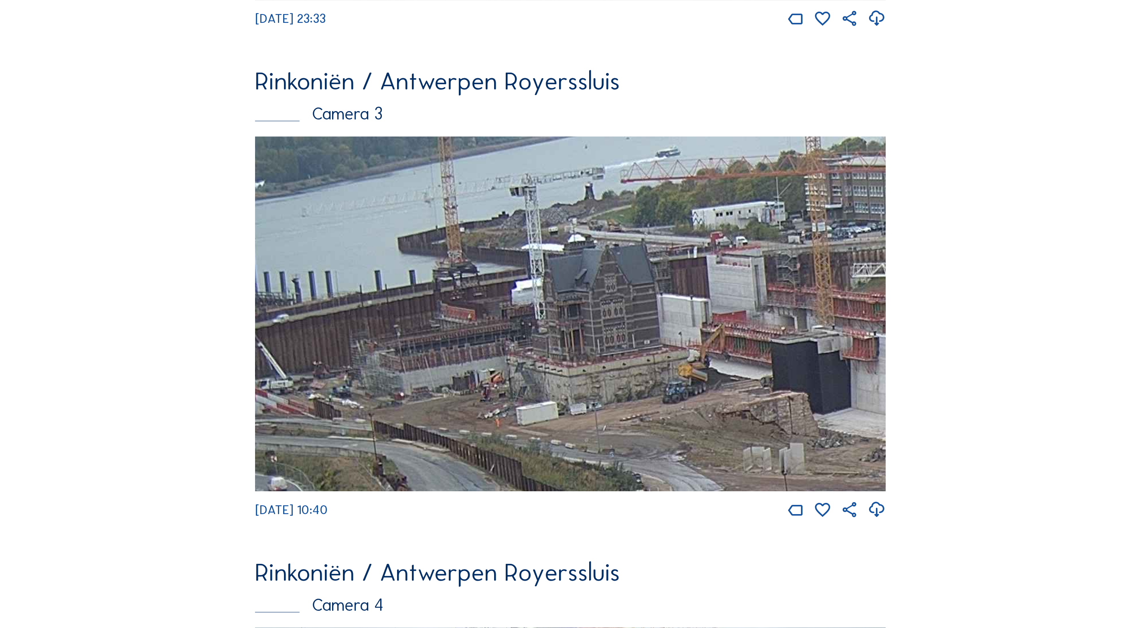
drag, startPoint x: 530, startPoint y: 373, endPoint x: 720, endPoint y: 479, distance: 217.5
click at [720, 479] on img at bounding box center [570, 313] width 631 height 355
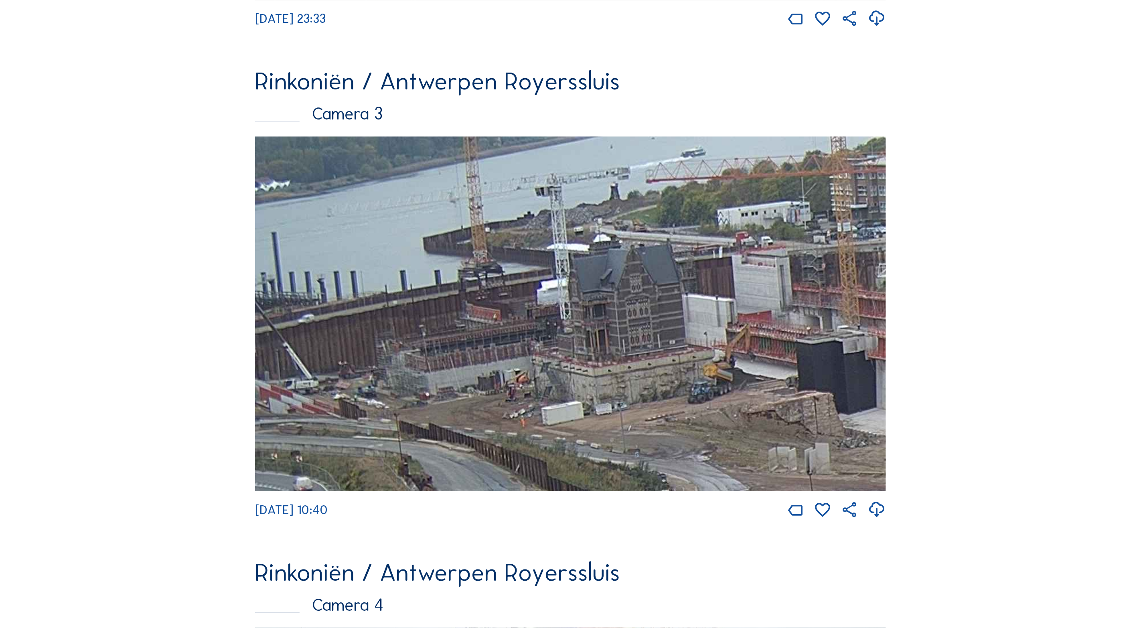
drag, startPoint x: 480, startPoint y: 420, endPoint x: 571, endPoint y: 425, distance: 91.1
click at [571, 425] on img at bounding box center [570, 313] width 631 height 355
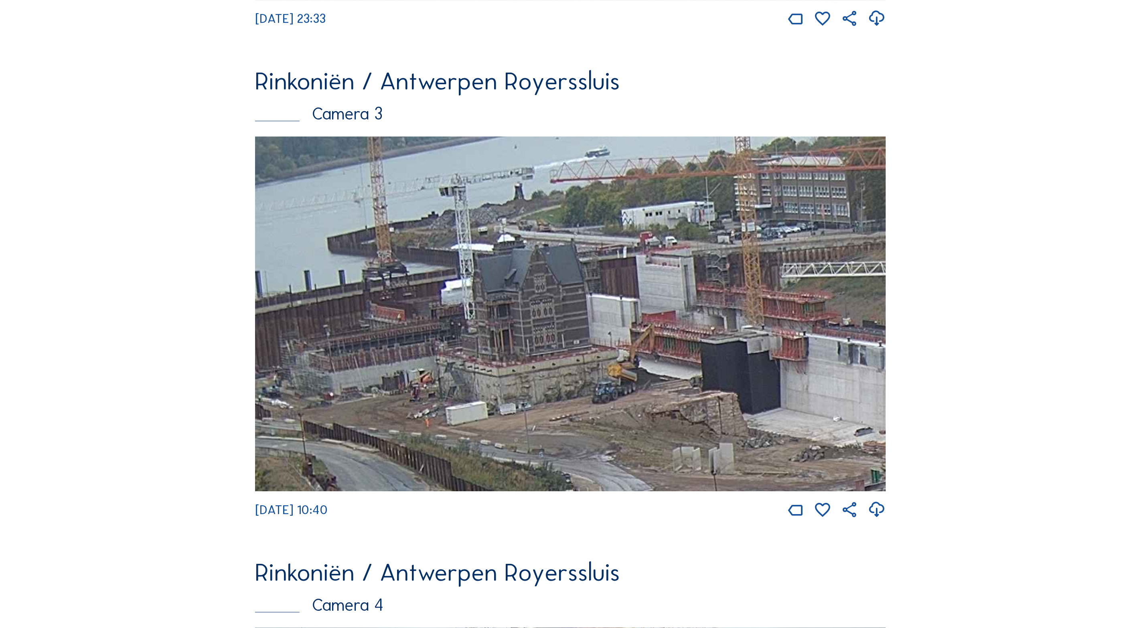
drag, startPoint x: 521, startPoint y: 381, endPoint x: 384, endPoint y: 420, distance: 142.1
click at [385, 419] on img at bounding box center [570, 313] width 631 height 355
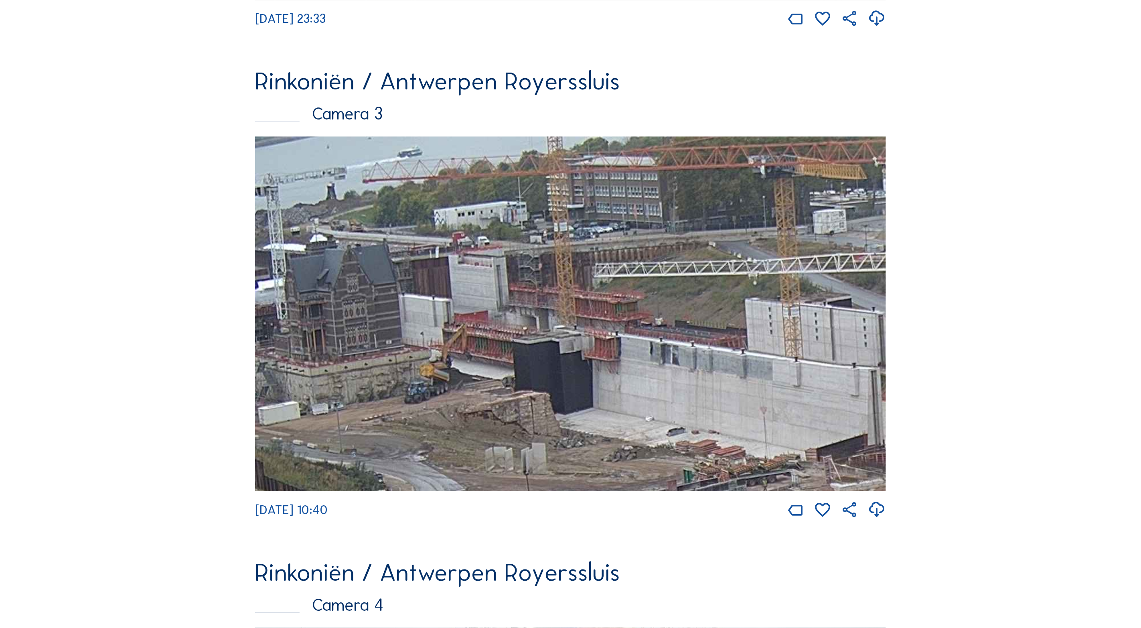
drag, startPoint x: 617, startPoint y: 354, endPoint x: 465, endPoint y: 408, distance: 161.7
click at [466, 409] on img at bounding box center [570, 313] width 631 height 355
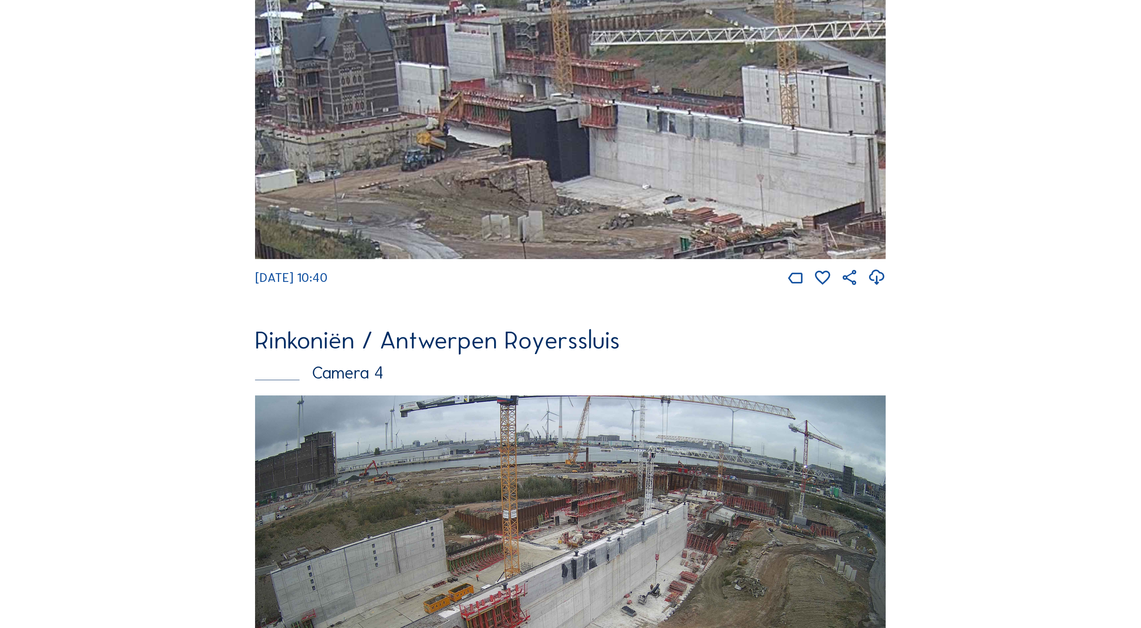
scroll to position [1864, 0]
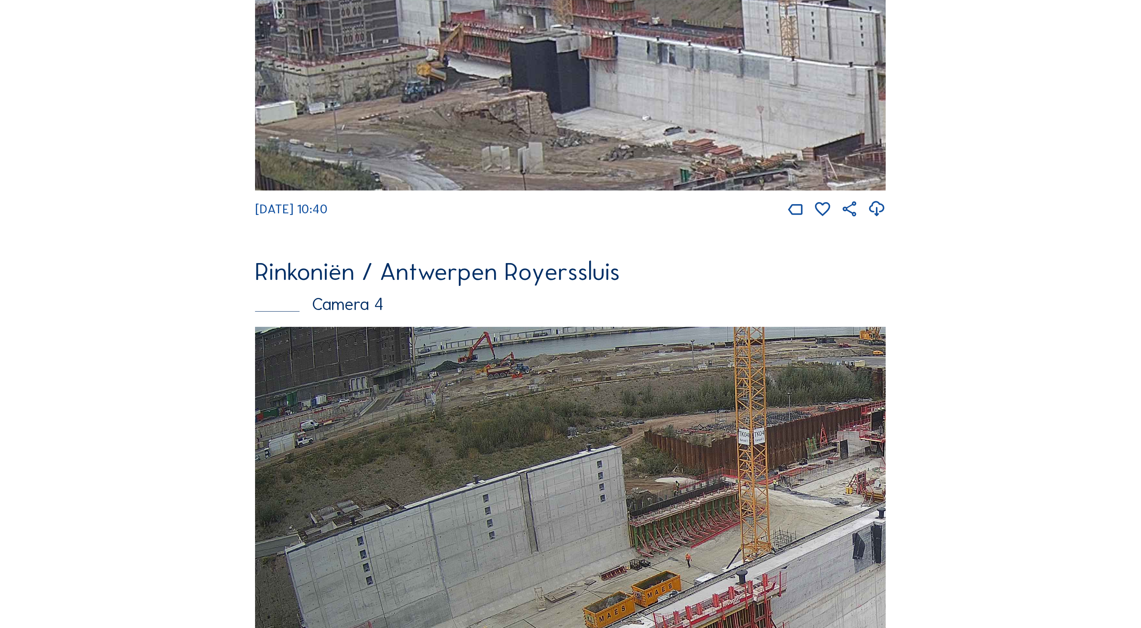
drag, startPoint x: 334, startPoint y: 475, endPoint x: 493, endPoint y: 466, distance: 159.8
click at [493, 466] on img at bounding box center [570, 504] width 631 height 355
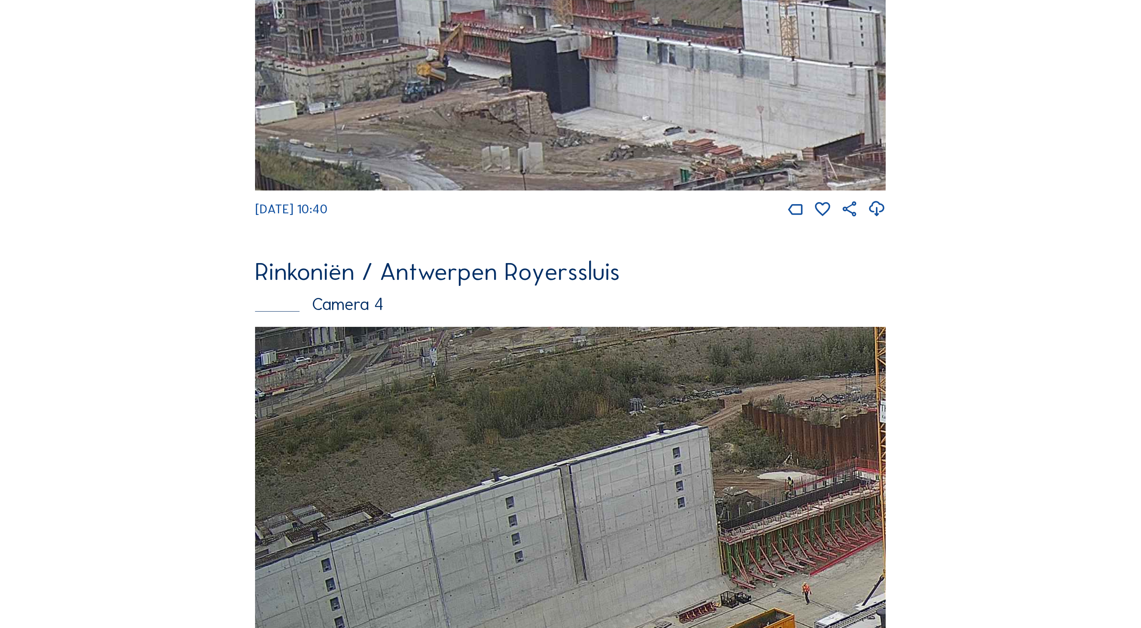
drag, startPoint x: 337, startPoint y: 461, endPoint x: 367, endPoint y: 444, distance: 34.3
click at [354, 444] on img at bounding box center [570, 504] width 631 height 355
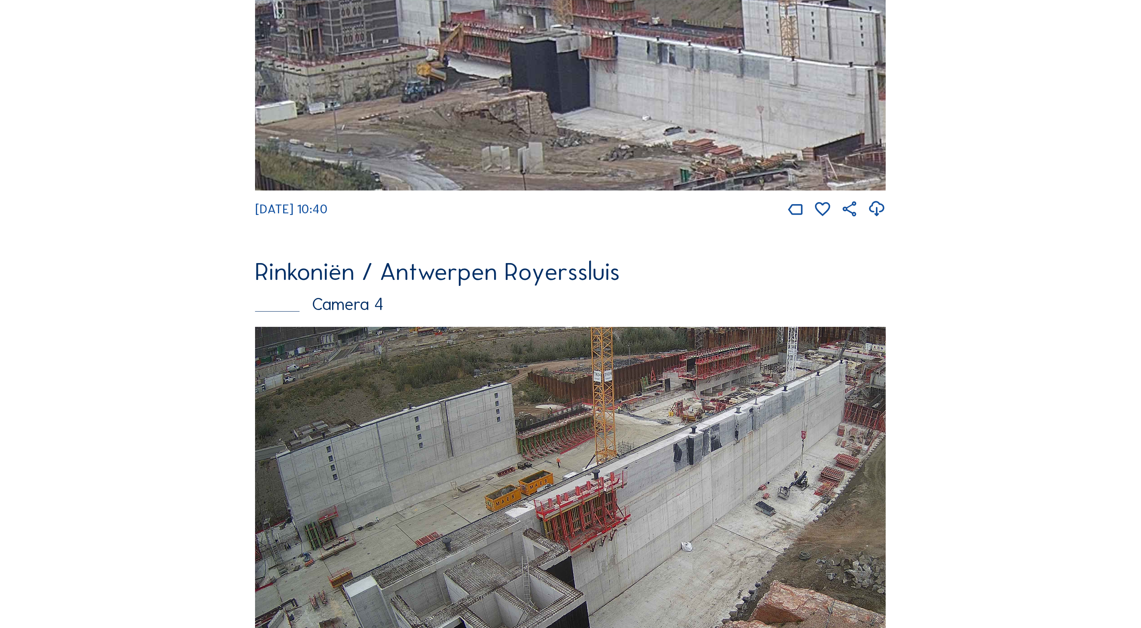
drag, startPoint x: 526, startPoint y: 485, endPoint x: 542, endPoint y: 444, distance: 43.9
click at [542, 444] on img at bounding box center [570, 504] width 631 height 355
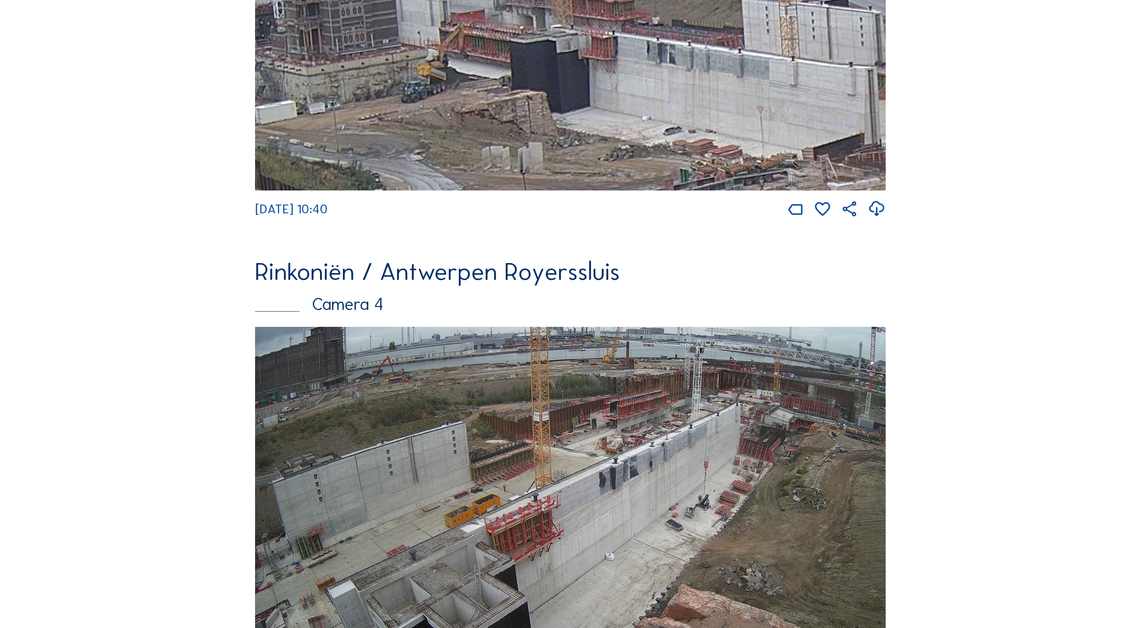
drag, startPoint x: 480, startPoint y: 475, endPoint x: 632, endPoint y: 431, distance: 157.8
click at [633, 428] on img at bounding box center [570, 504] width 631 height 355
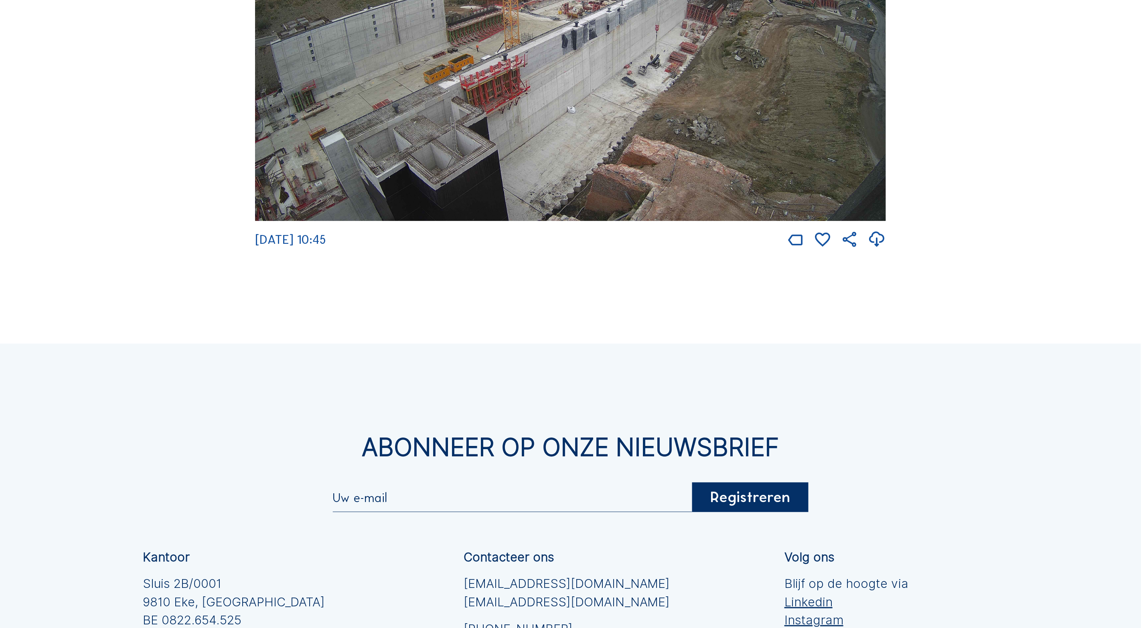
scroll to position [2345, 0]
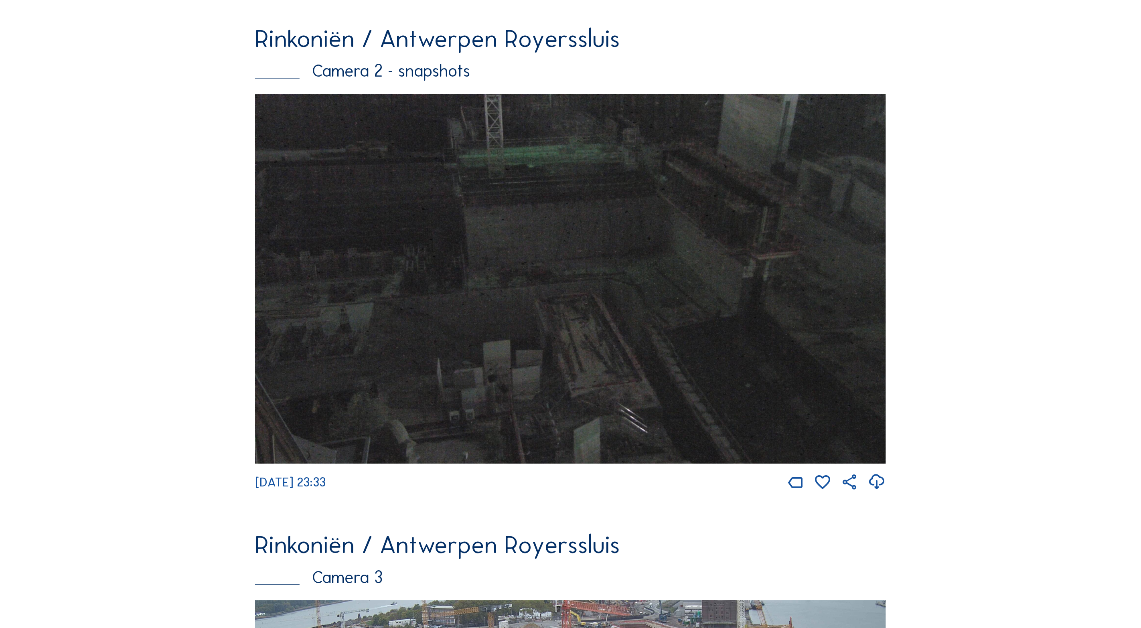
scroll to position [1459, 0]
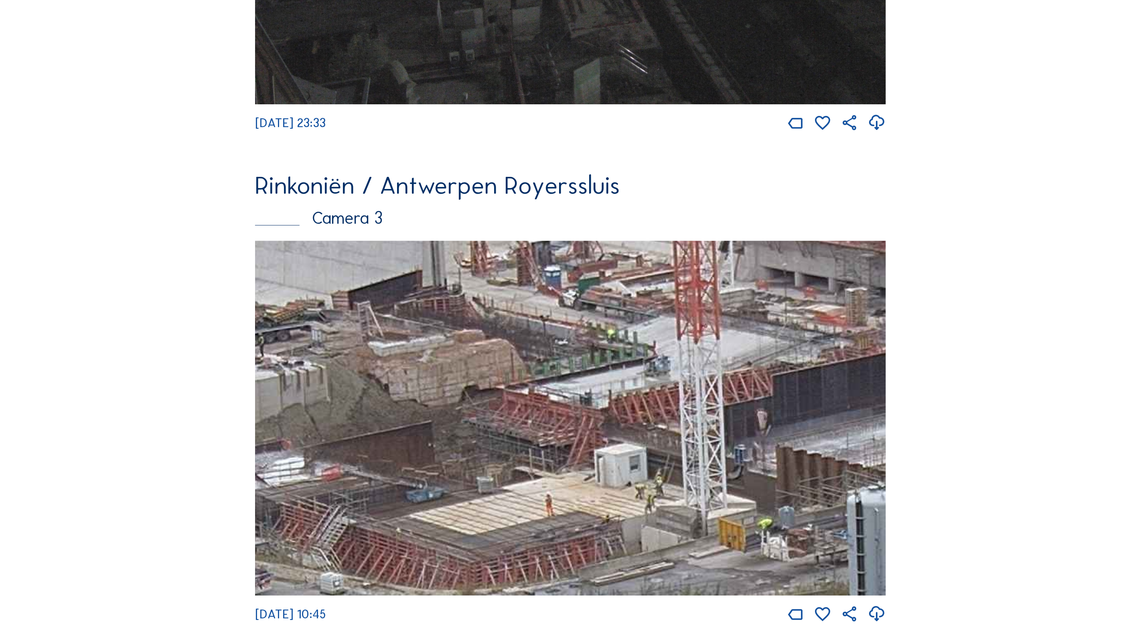
drag, startPoint x: 568, startPoint y: 358, endPoint x: 597, endPoint y: 359, distance: 28.9
click at [595, 368] on img at bounding box center [570, 418] width 631 height 355
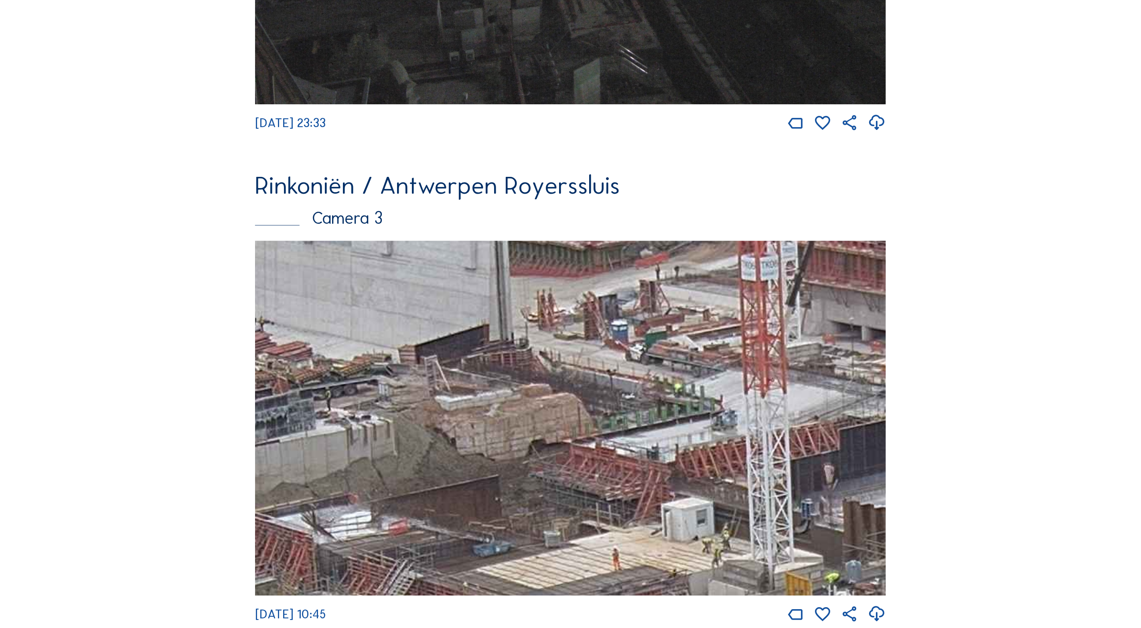
drag, startPoint x: 512, startPoint y: 428, endPoint x: 578, endPoint y: 477, distance: 82.5
click at [578, 477] on img at bounding box center [570, 418] width 631 height 355
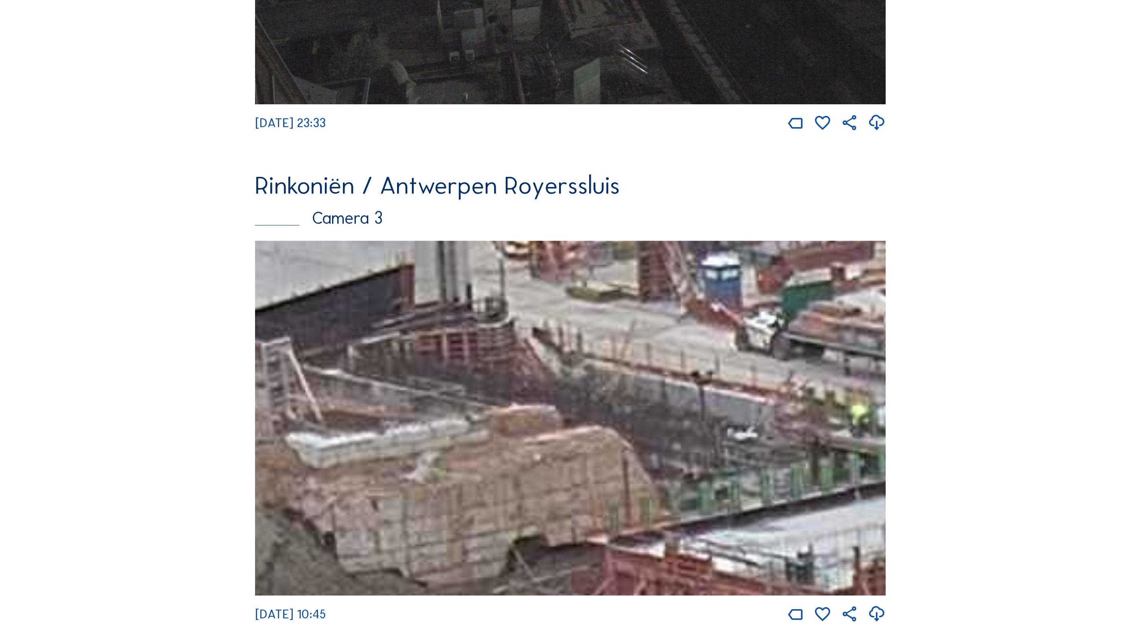
drag, startPoint x: 586, startPoint y: 410, endPoint x: 622, endPoint y: 409, distance: 36.1
click at [622, 409] on img at bounding box center [570, 418] width 631 height 355
click at [583, 384] on img at bounding box center [570, 418] width 631 height 355
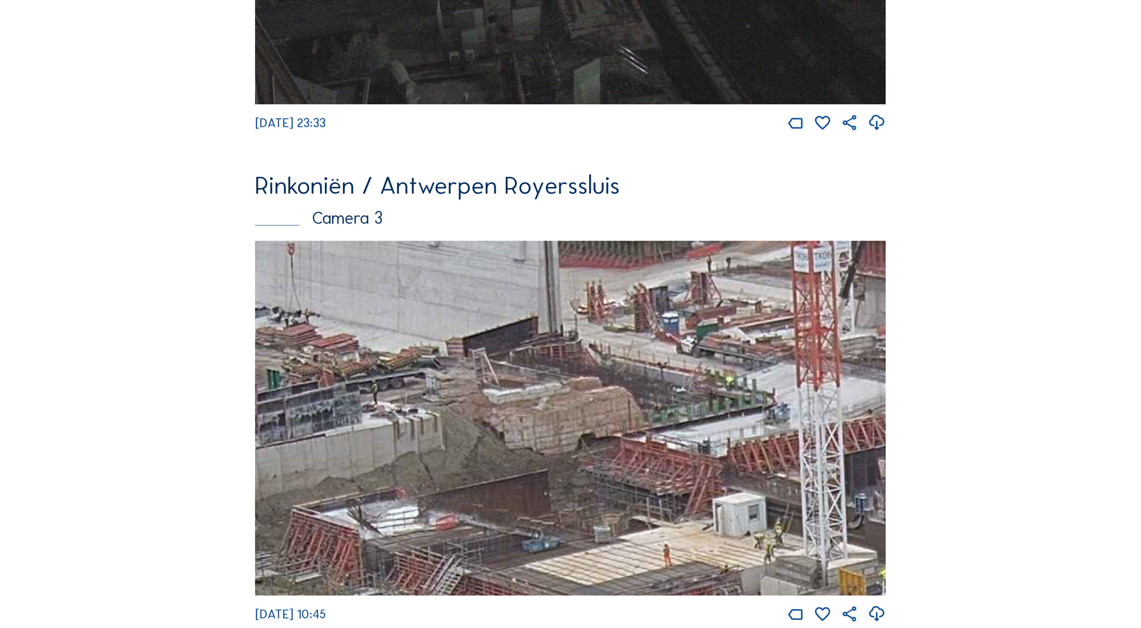
click at [628, 374] on img at bounding box center [570, 418] width 631 height 355
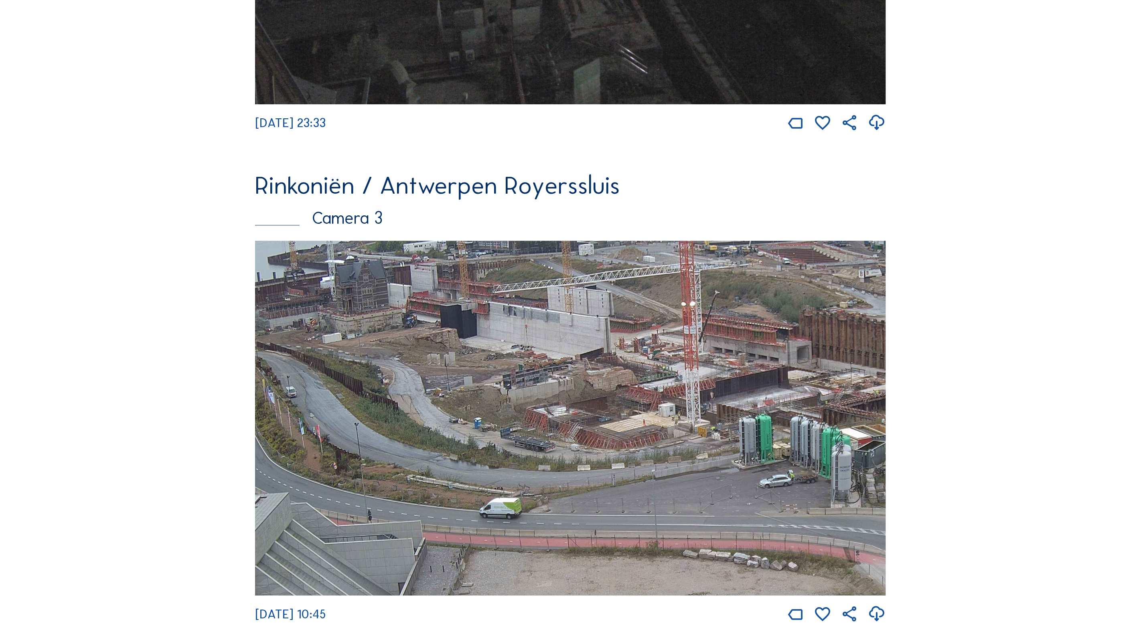
click at [633, 376] on img at bounding box center [570, 418] width 631 height 355
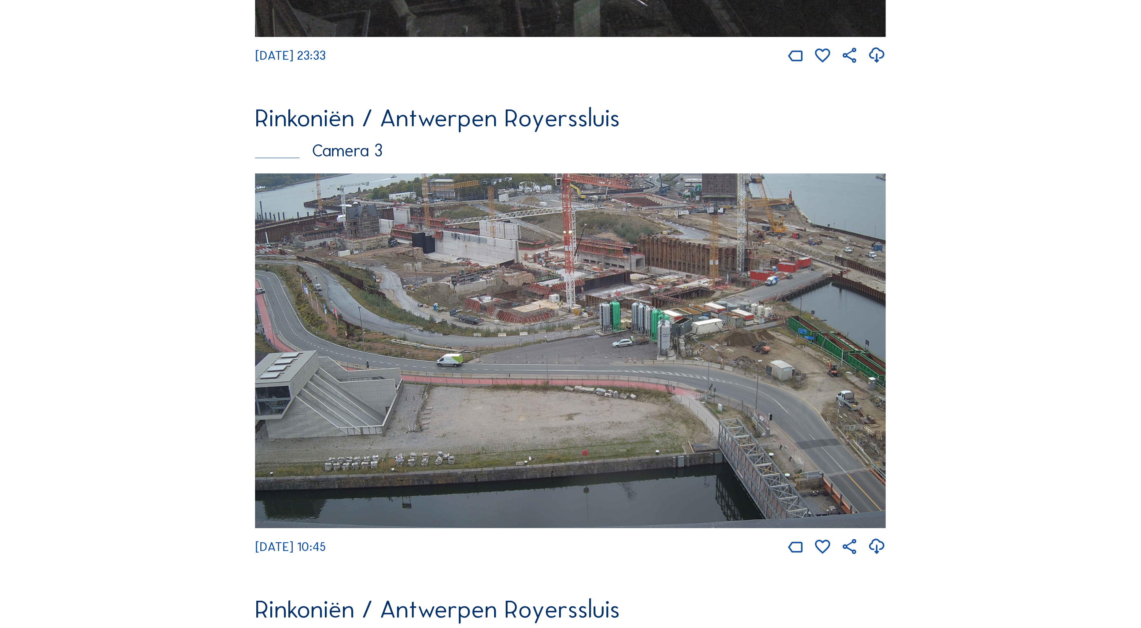
scroll to position [1519, 0]
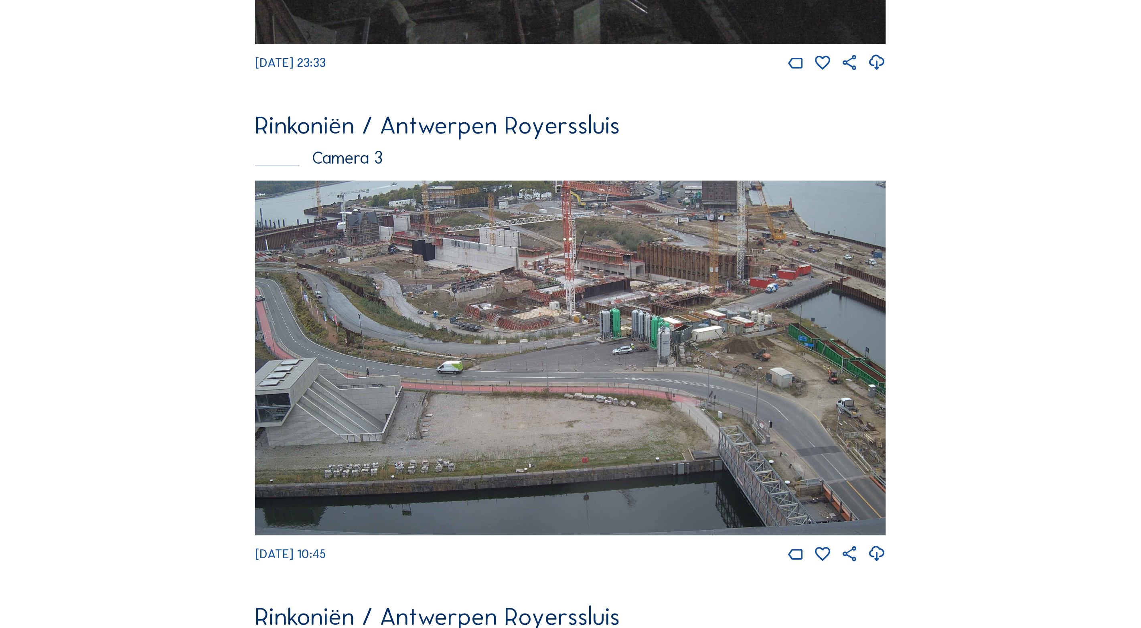
click at [550, 360] on img at bounding box center [570, 357] width 631 height 355
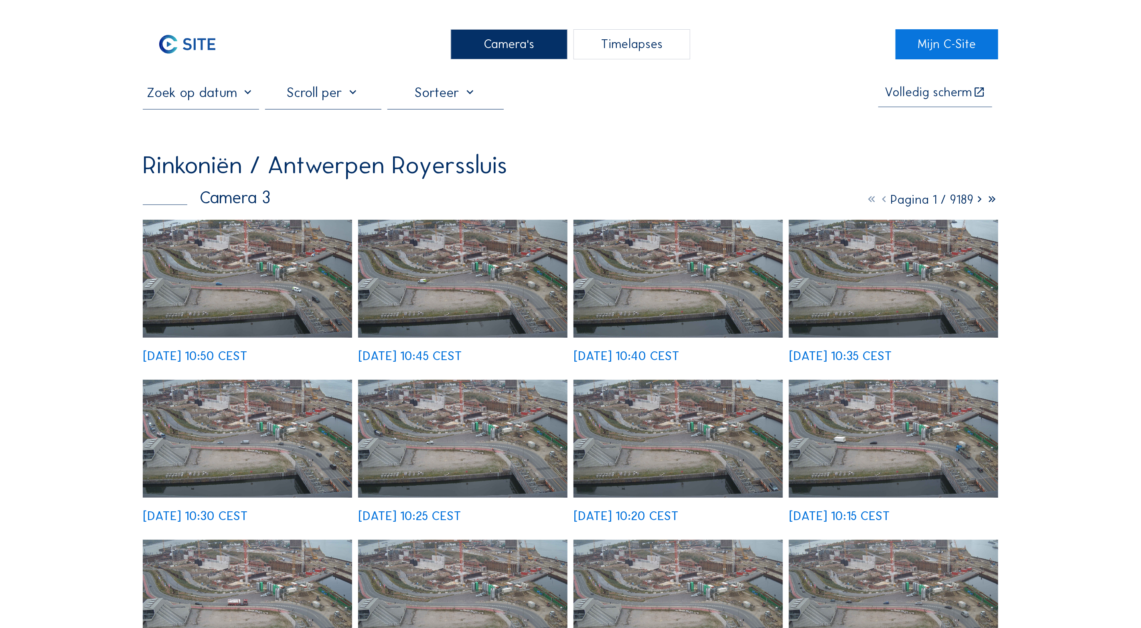
click at [233, 273] on img at bounding box center [247, 279] width 209 height 118
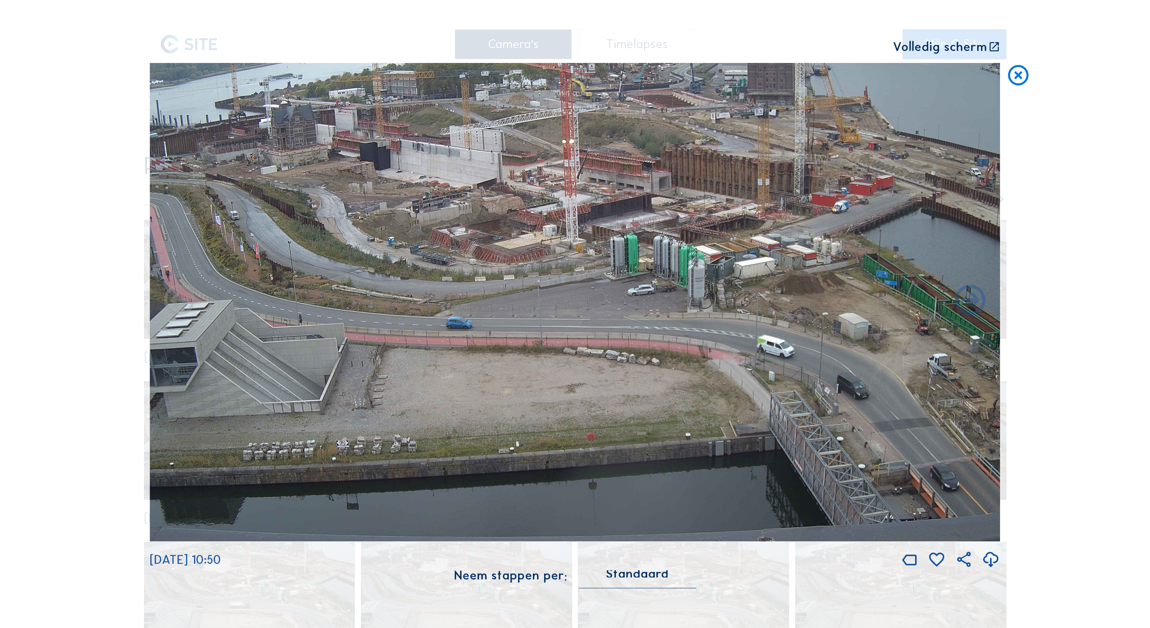
click at [997, 46] on icon at bounding box center [994, 47] width 12 height 13
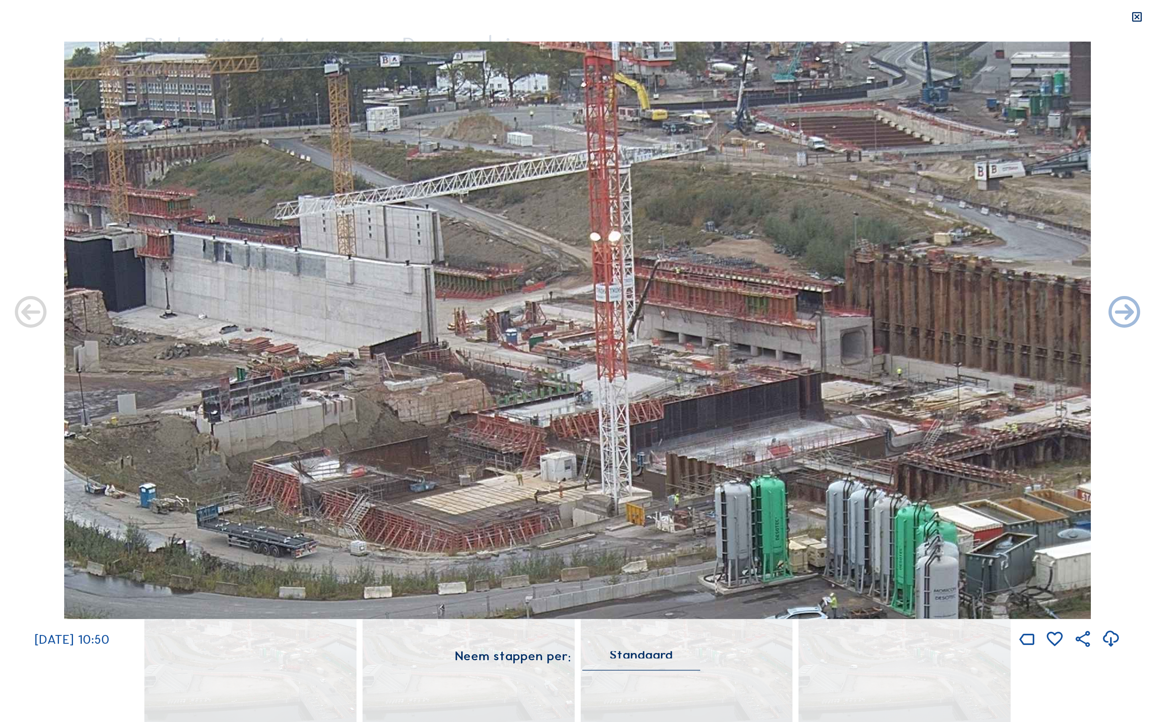
drag, startPoint x: 513, startPoint y: 218, endPoint x: 496, endPoint y: 429, distance: 211.1
click at [494, 435] on img at bounding box center [577, 329] width 1026 height 577
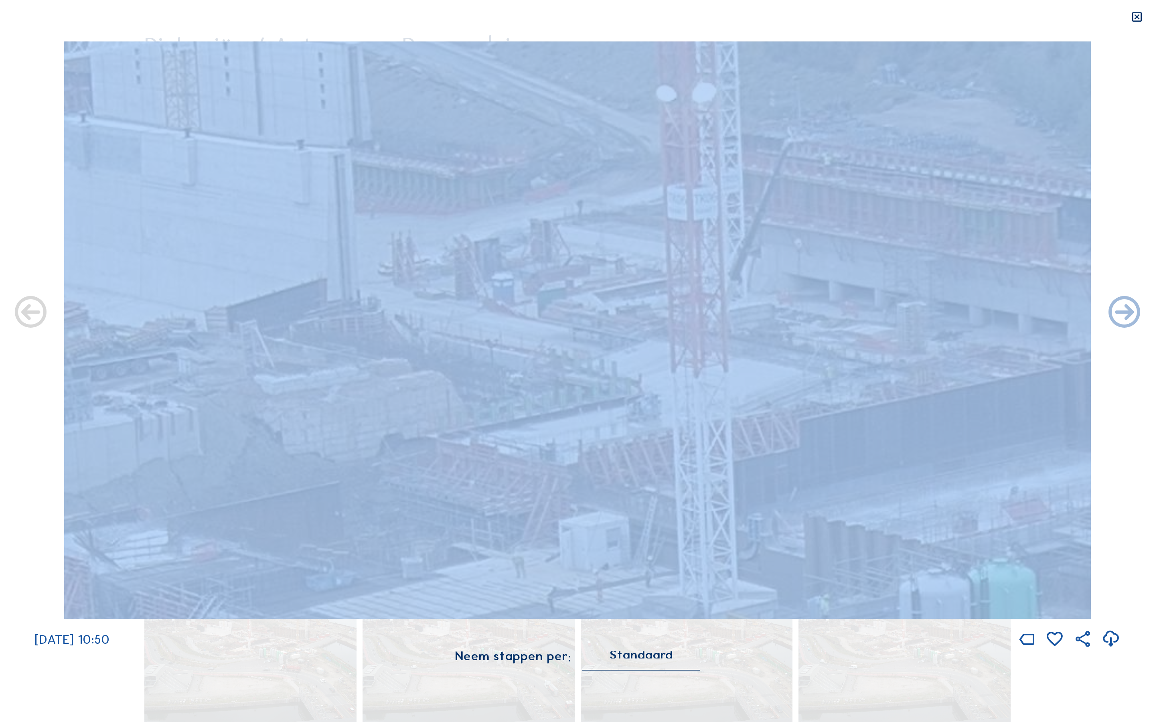
drag, startPoint x: 870, startPoint y: 14, endPoint x: 1802, endPoint y: 573, distance: 1086.5
click at [1140, 573] on html "Camera's Timelapses Mijn C-Site Volledig scherm Rinkoniën / Antwerpen Royersslu…" at bounding box center [577, 430] width 1155 height 860
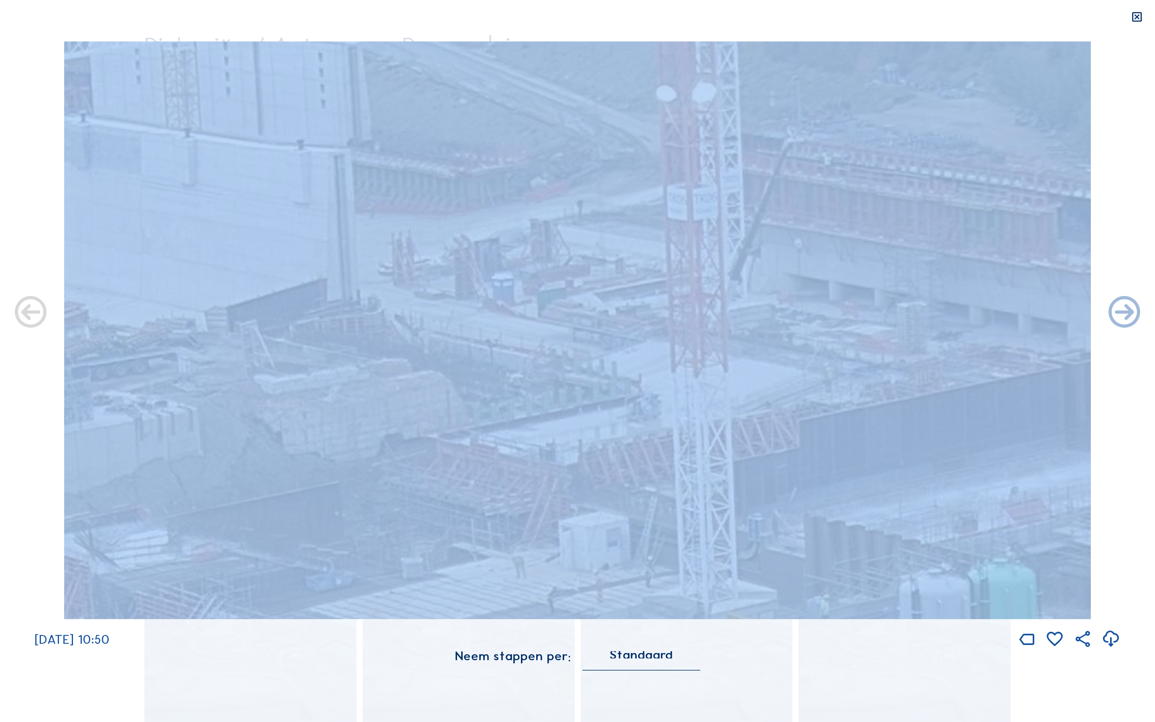
click at [726, 17] on div "Scroll om door de tijd te reizen | Druk op de 'Alt'-knop + scroll om te Zoomen …" at bounding box center [577, 361] width 1155 height 722
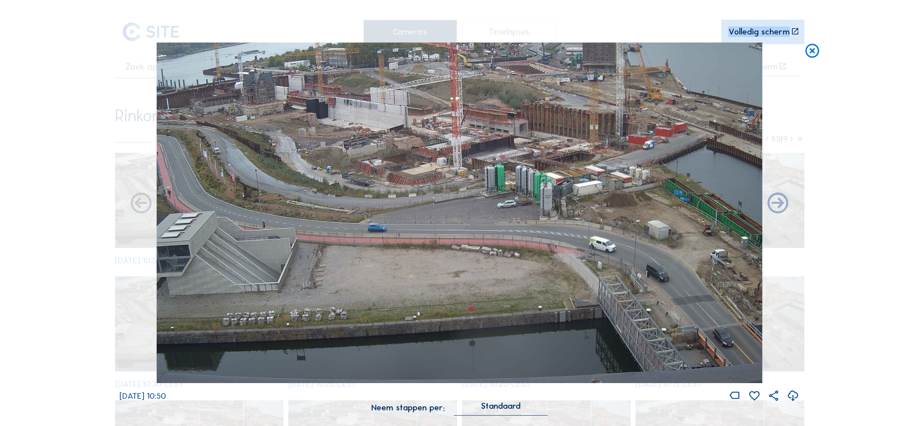
click at [384, 181] on img at bounding box center [459, 212] width 605 height 341
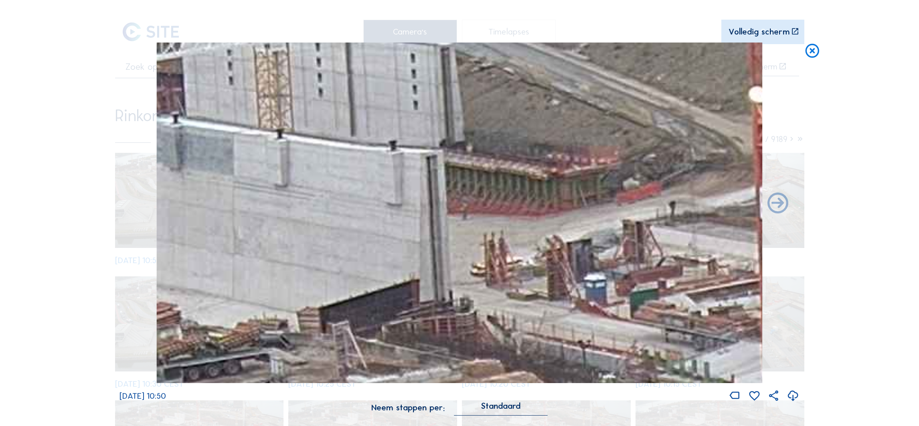
click at [812, 48] on icon at bounding box center [812, 50] width 16 height 17
